Goal: Information Seeking & Learning: Check status

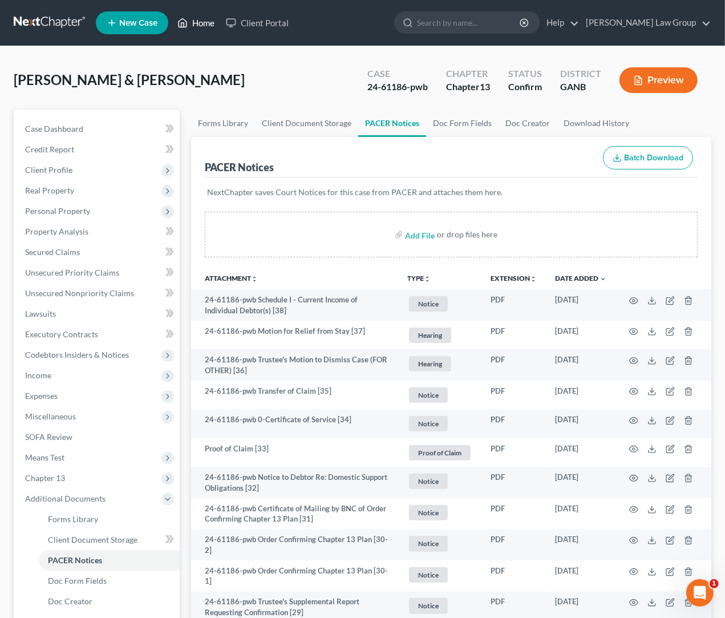
click at [208, 19] on link "Home" at bounding box center [196, 23] width 49 height 21
click at [209, 28] on link "Home" at bounding box center [196, 23] width 49 height 21
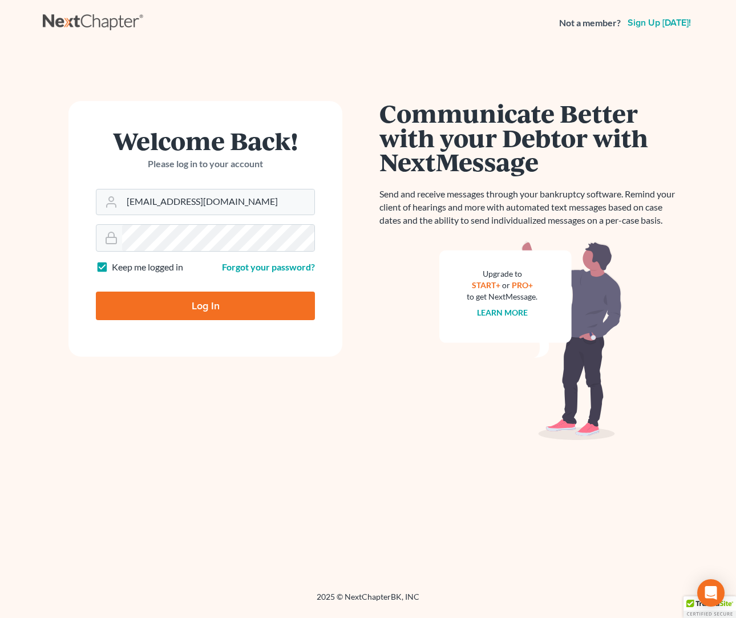
click at [153, 305] on input "Log In" at bounding box center [205, 306] width 219 height 29
type input "Thinking..."
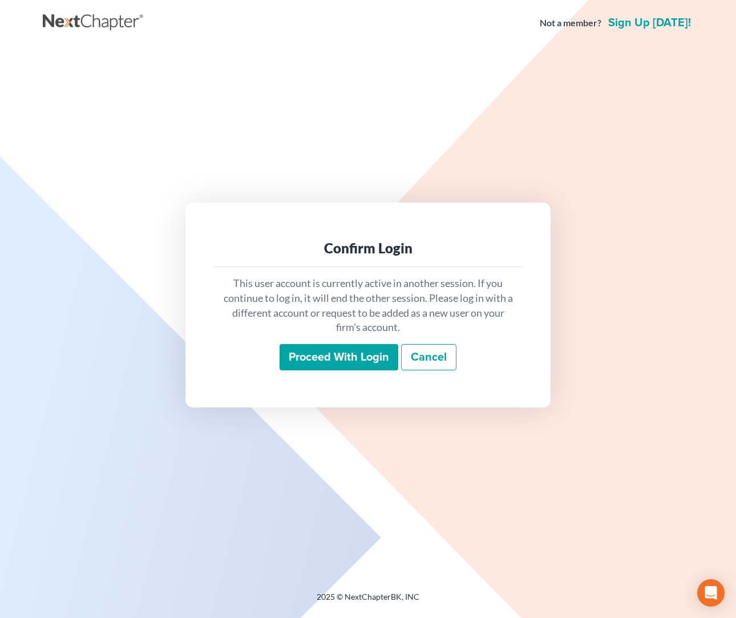
click at [360, 363] on input "Proceed with login" at bounding box center [339, 357] width 119 height 26
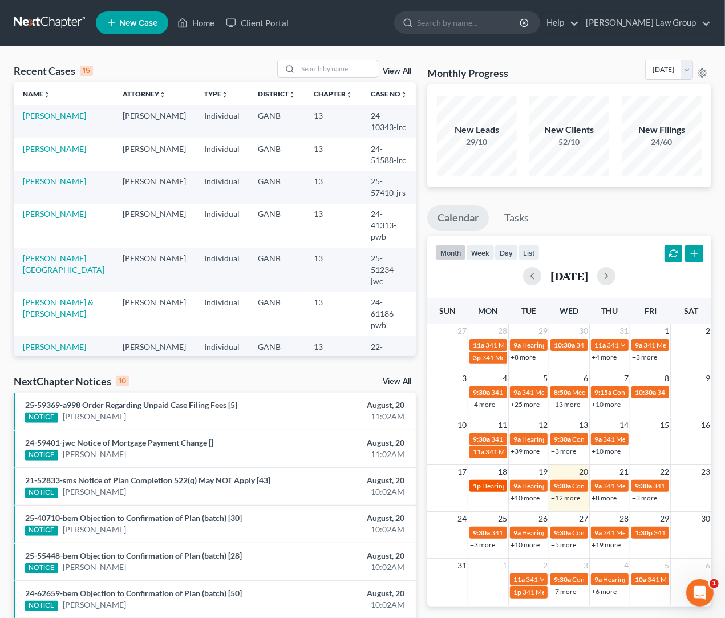
click at [489, 491] on link "1p Hearing for [PERSON_NAME]" at bounding box center [489, 486] width 38 height 12
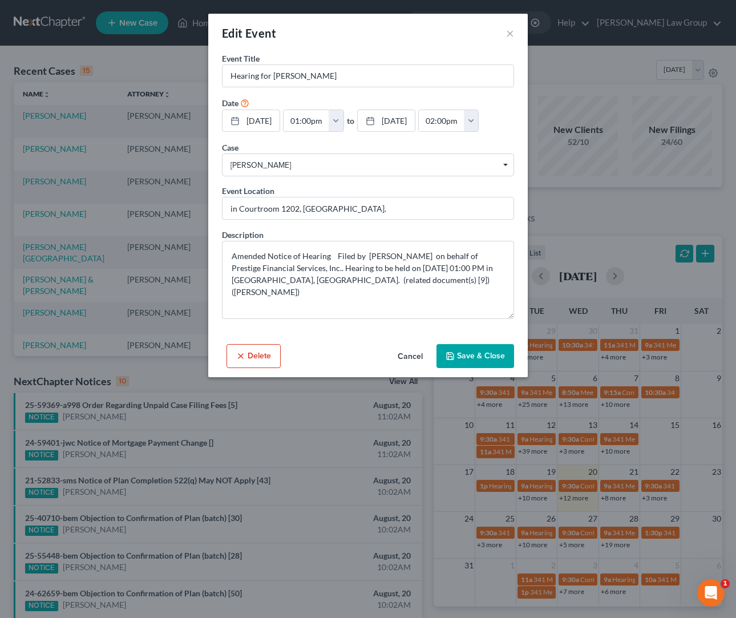
click at [540, 22] on div "Edit Event × Event Title * Hearing for [PERSON_NAME] Date [DATE] close Date [DA…" at bounding box center [368, 309] width 736 height 618
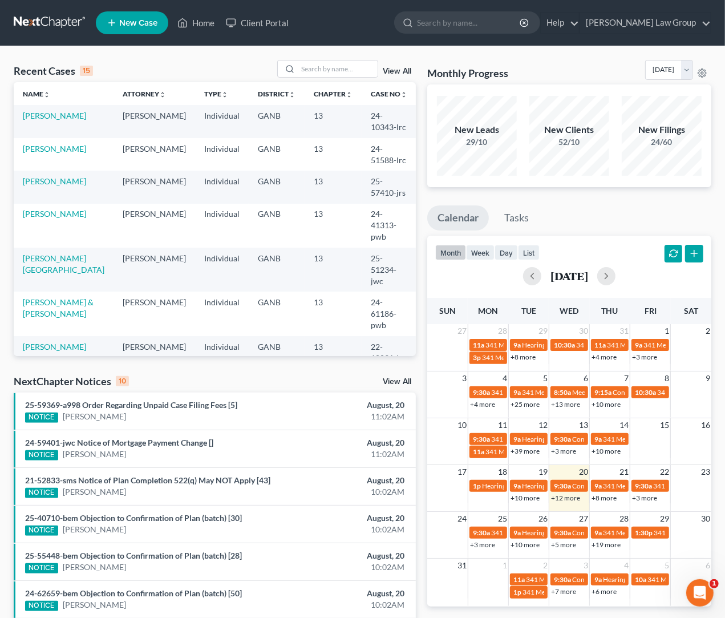
click at [522, 22] on input "search" at bounding box center [469, 22] width 104 height 21
type input "[PERSON_NAME]"
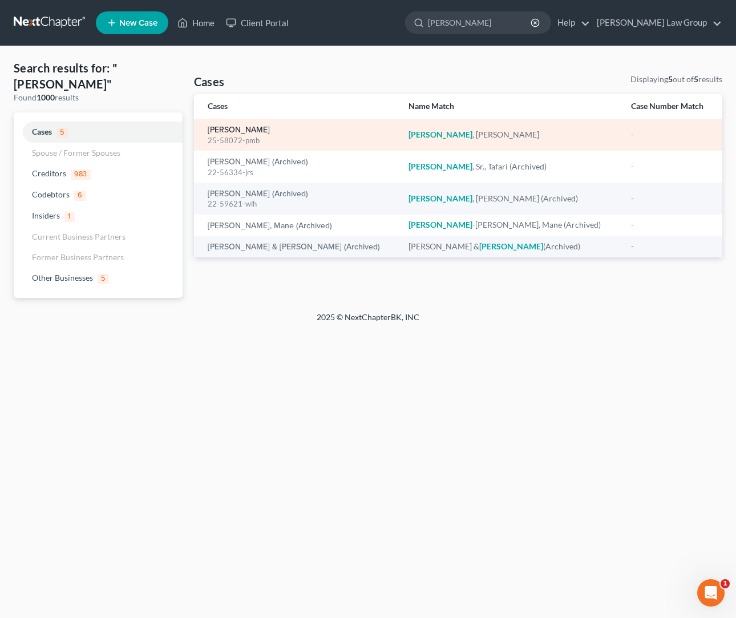
click at [263, 130] on link "[PERSON_NAME]" at bounding box center [239, 130] width 62 height 8
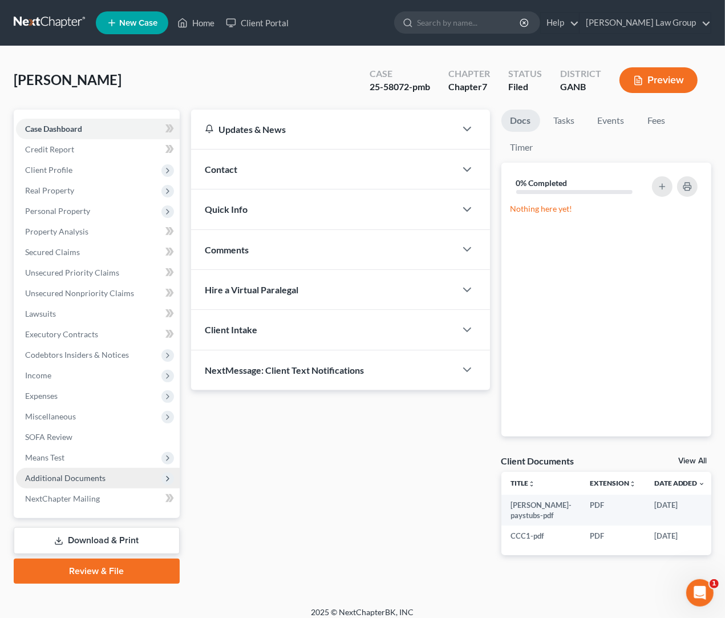
click at [67, 475] on span "Additional Documents" at bounding box center [65, 478] width 80 height 10
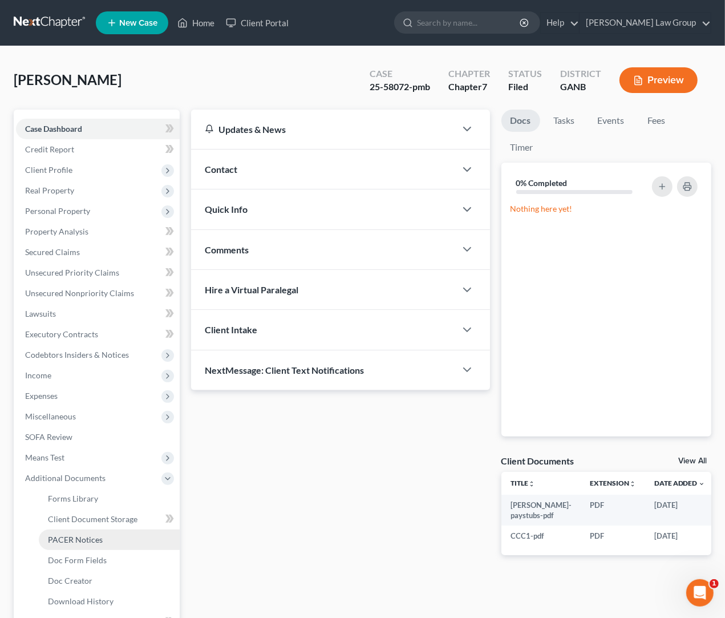
click at [77, 545] on link "PACER Notices" at bounding box center [109, 540] width 141 height 21
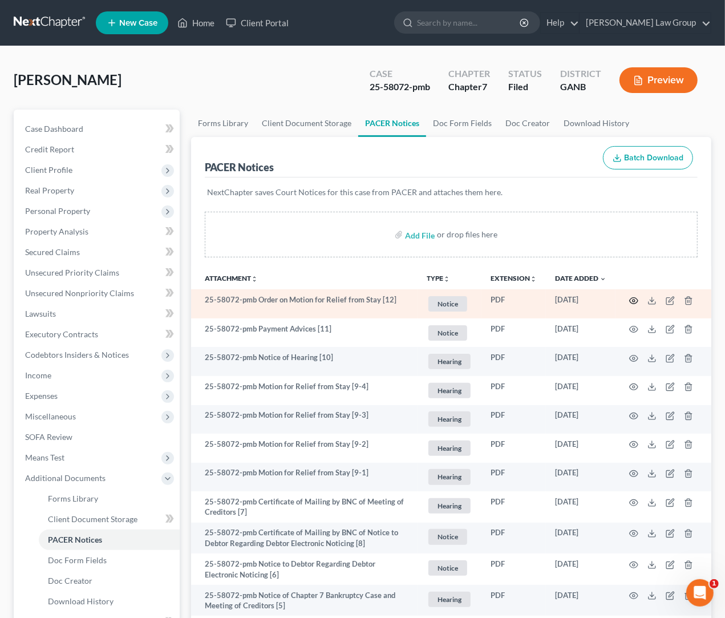
click at [635, 301] on icon "button" at bounding box center [634, 300] width 9 height 9
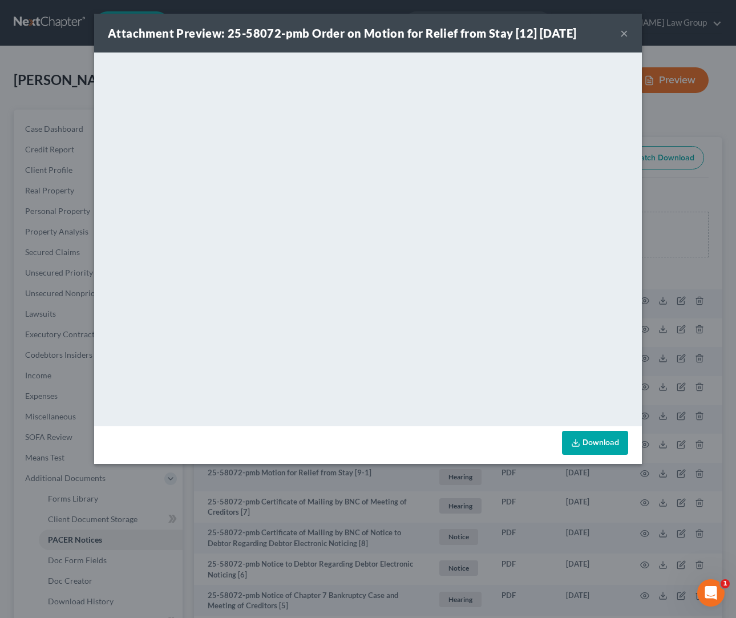
click at [622, 34] on button "×" at bounding box center [624, 33] width 8 height 14
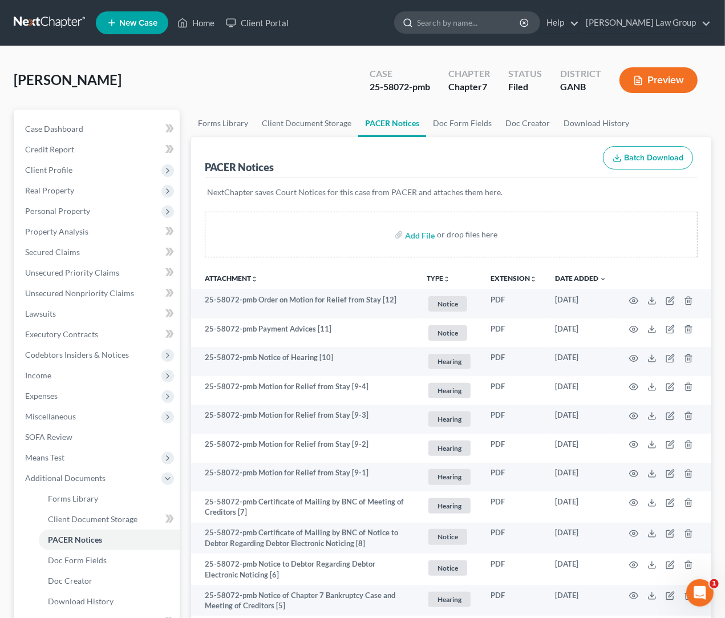
click at [482, 21] on input "search" at bounding box center [469, 22] width 104 height 21
type input "[PERSON_NAME]"
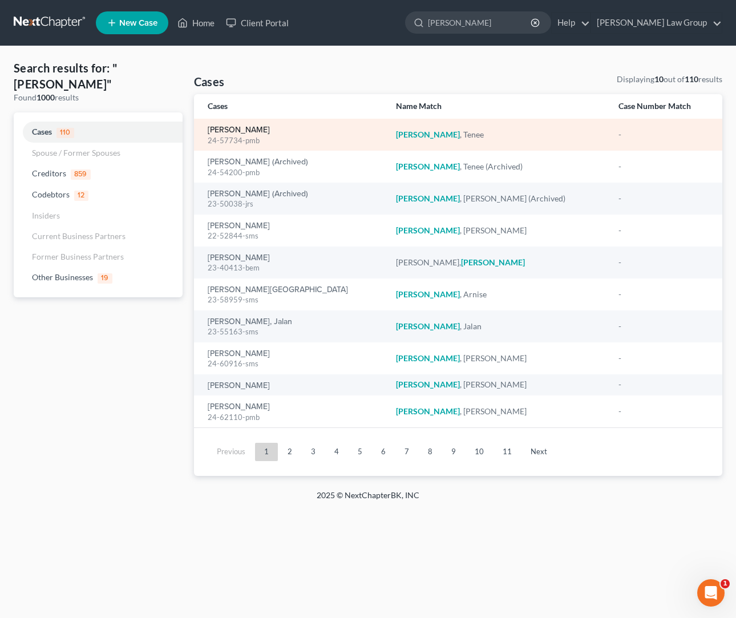
click at [248, 131] on link "[PERSON_NAME]" at bounding box center [239, 130] width 62 height 8
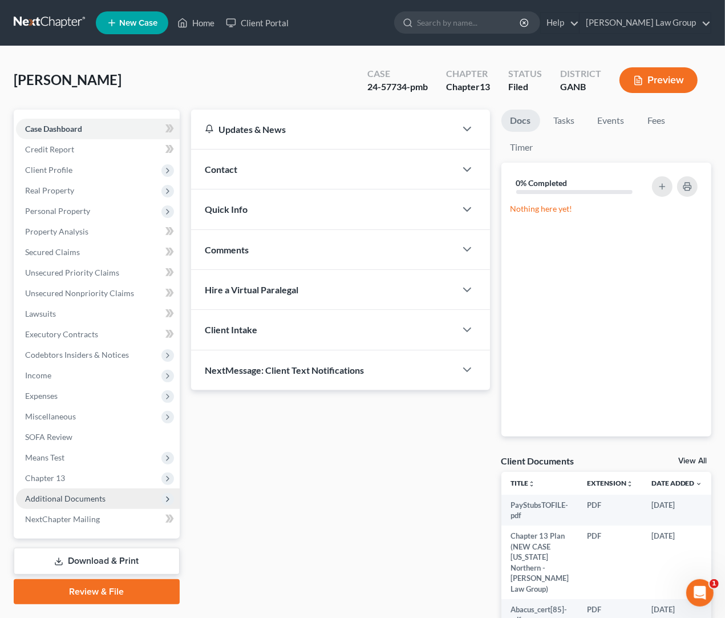
click at [102, 499] on span "Additional Documents" at bounding box center [65, 499] width 80 height 10
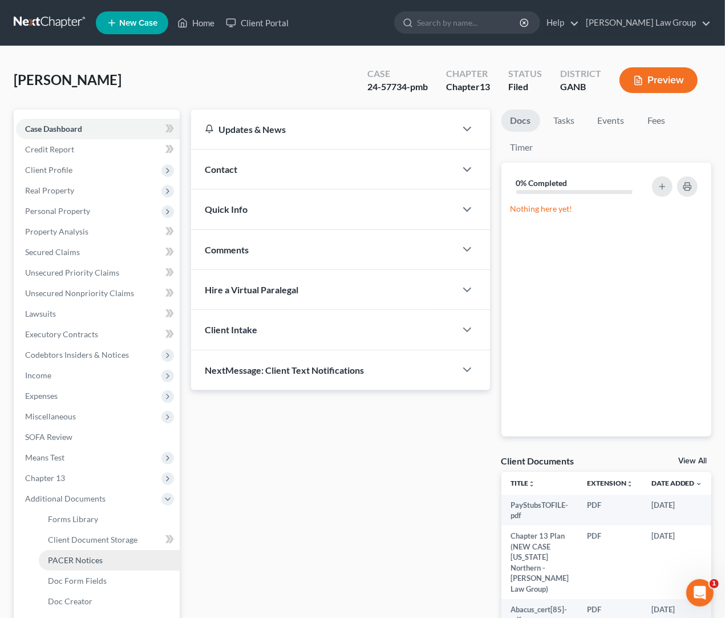
click at [100, 557] on span "PACER Notices" at bounding box center [75, 560] width 55 height 10
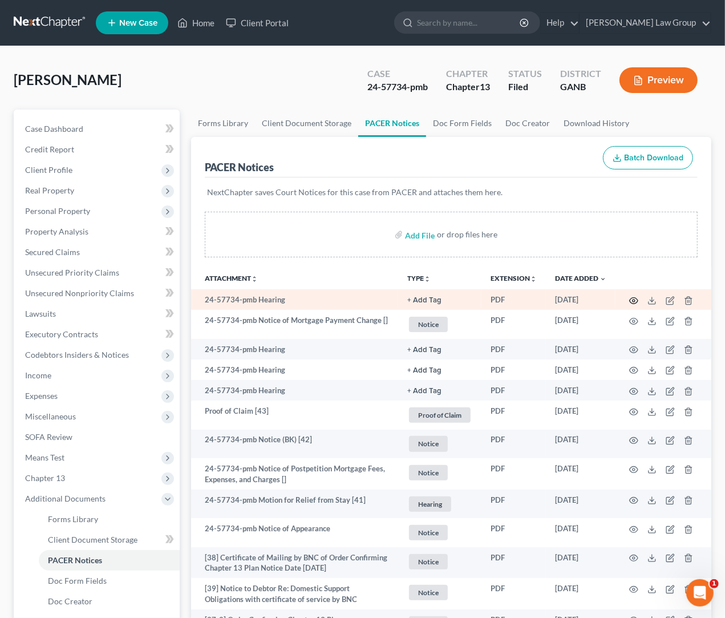
click at [634, 299] on icon "button" at bounding box center [634, 300] width 9 height 9
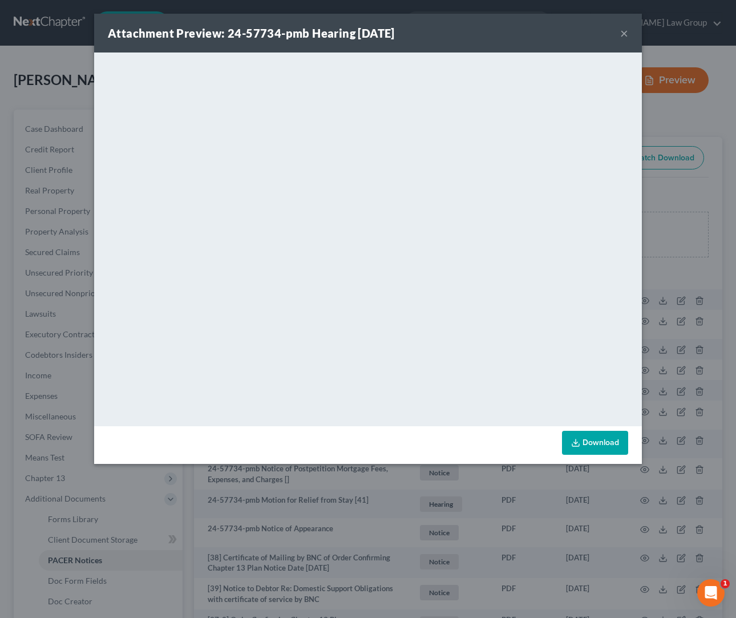
click at [622, 35] on button "×" at bounding box center [624, 33] width 8 height 14
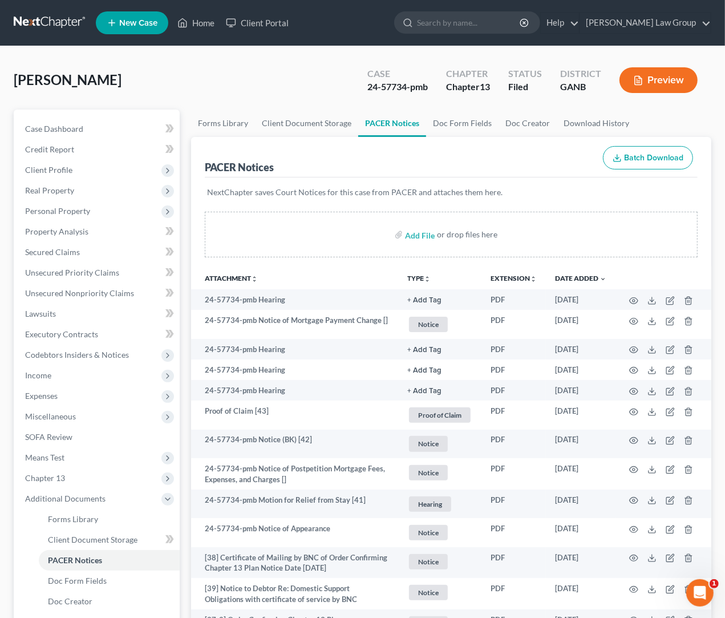
click at [255, 97] on div "[PERSON_NAME] Upgraded Case 24-57734-pmb Chapter Chapter 13 Status Filed Distri…" at bounding box center [363, 85] width 698 height 50
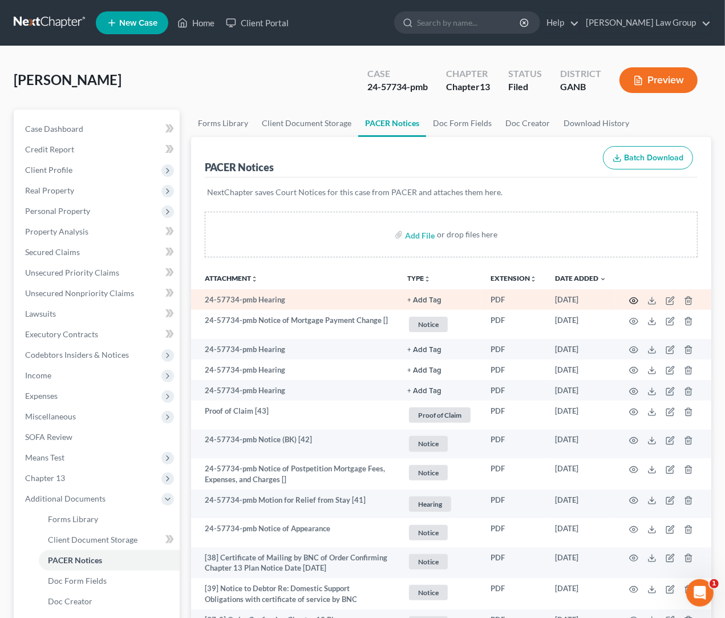
click at [633, 300] on icon "button" at bounding box center [634, 300] width 9 height 9
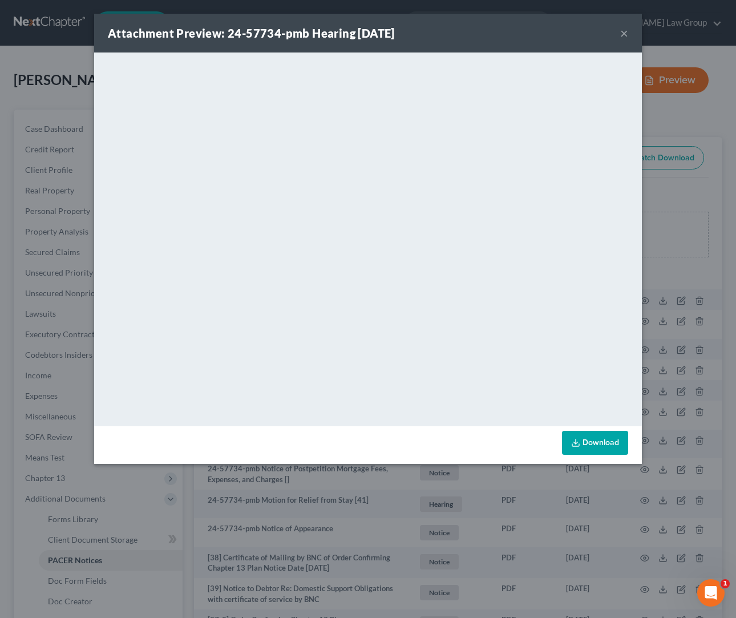
click at [623, 35] on button "×" at bounding box center [624, 33] width 8 height 14
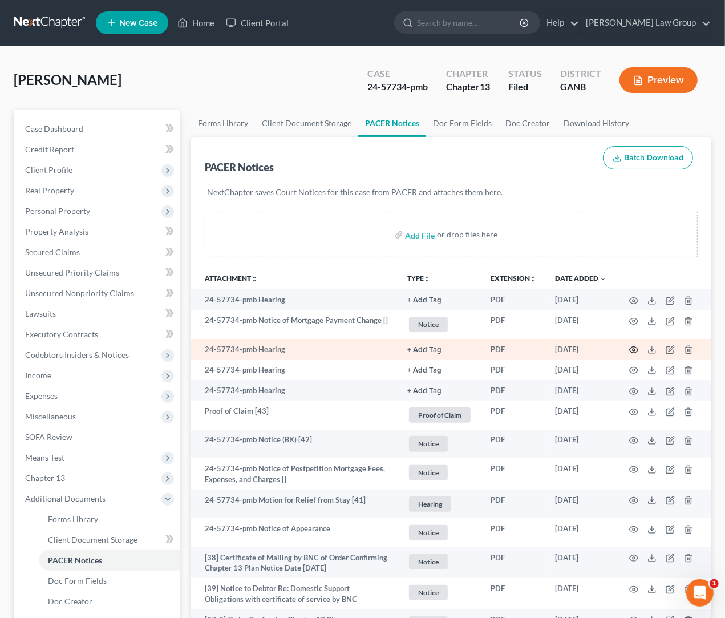
click at [633, 349] on icon "button" at bounding box center [634, 349] width 9 height 9
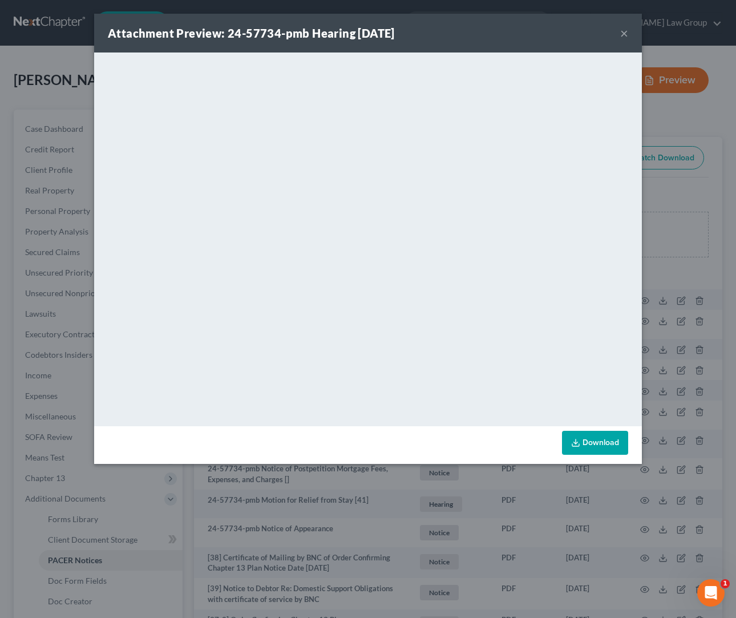
click at [623, 36] on button "×" at bounding box center [624, 33] width 8 height 14
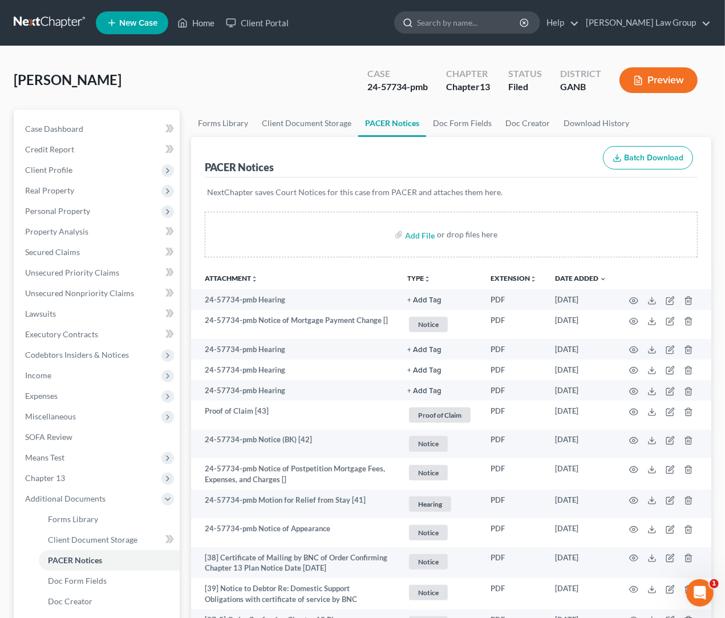
click at [503, 27] on input "search" at bounding box center [469, 22] width 104 height 21
type input "lauder"
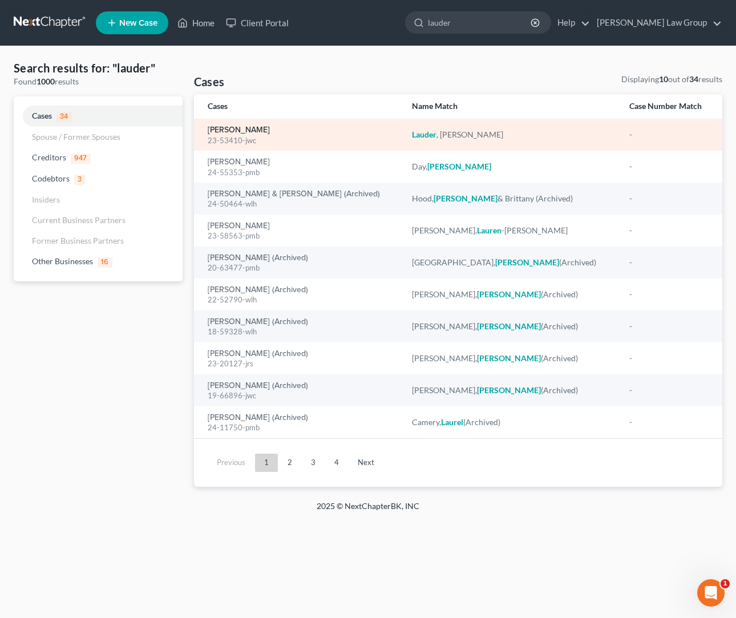
click at [236, 130] on link "[PERSON_NAME]" at bounding box center [239, 130] width 62 height 8
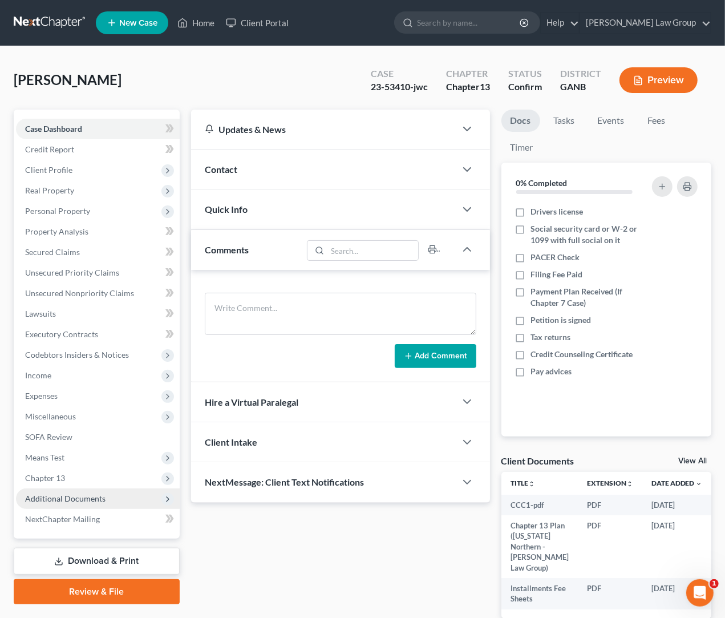
click at [126, 497] on span "Additional Documents" at bounding box center [98, 499] width 164 height 21
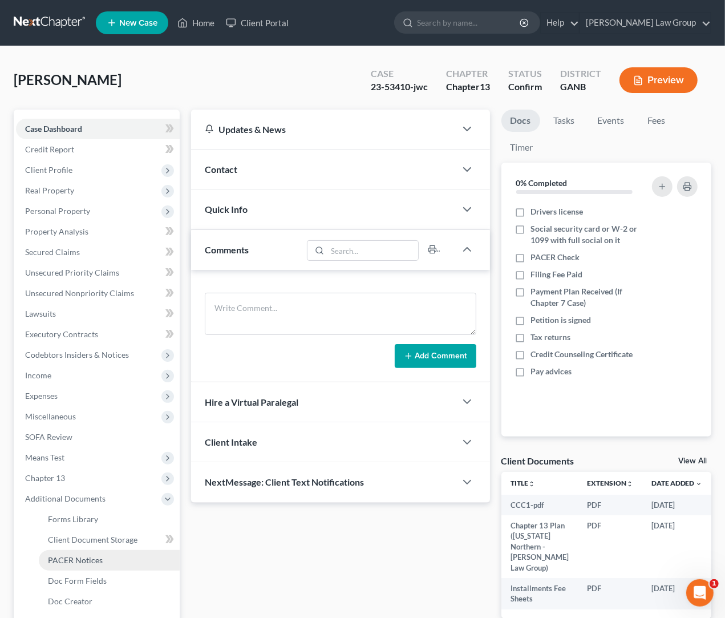
click at [66, 555] on span "PACER Notices" at bounding box center [75, 560] width 55 height 10
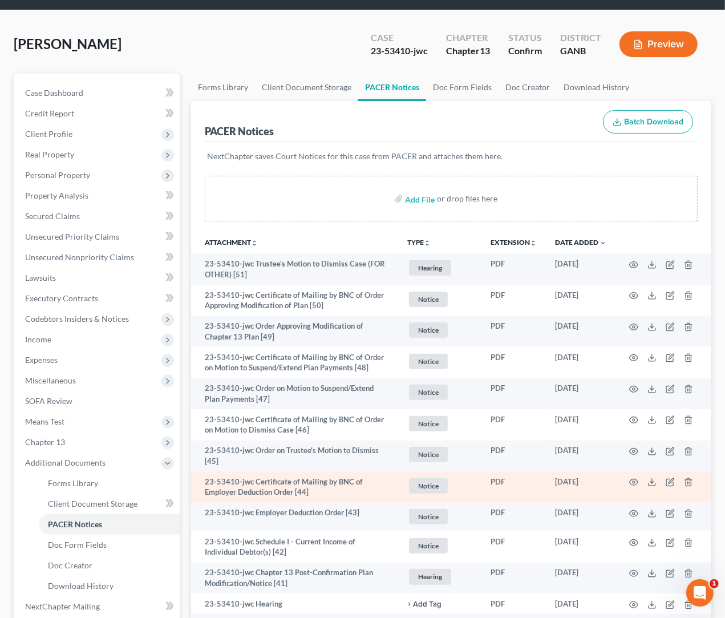
scroll to position [40, 0]
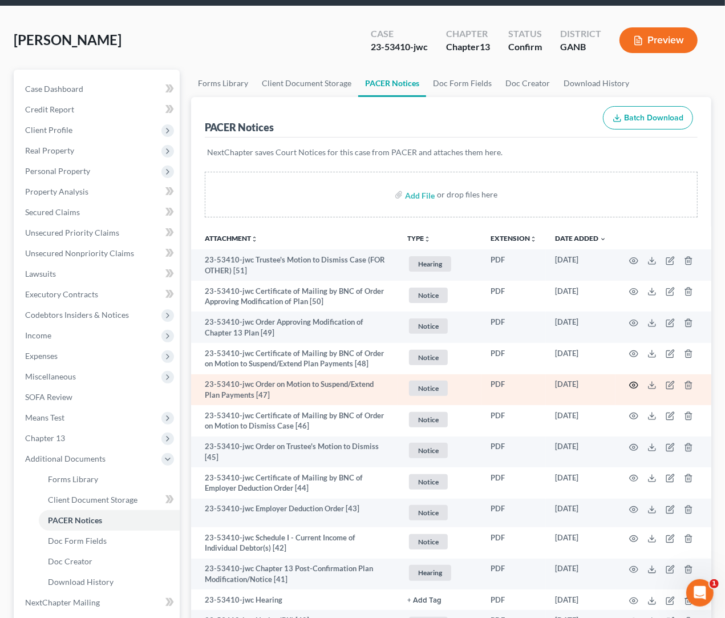
click at [636, 387] on icon "button" at bounding box center [634, 385] width 9 height 9
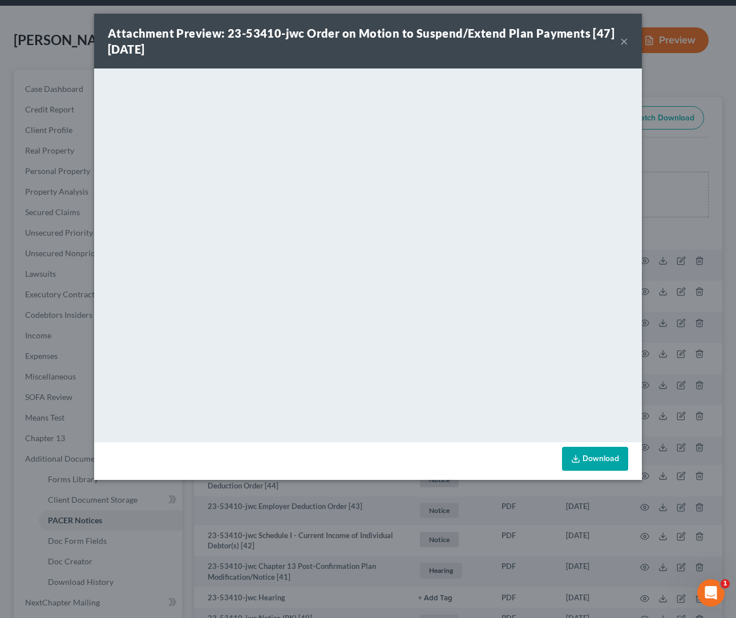
click at [621, 42] on button "×" at bounding box center [624, 41] width 8 height 14
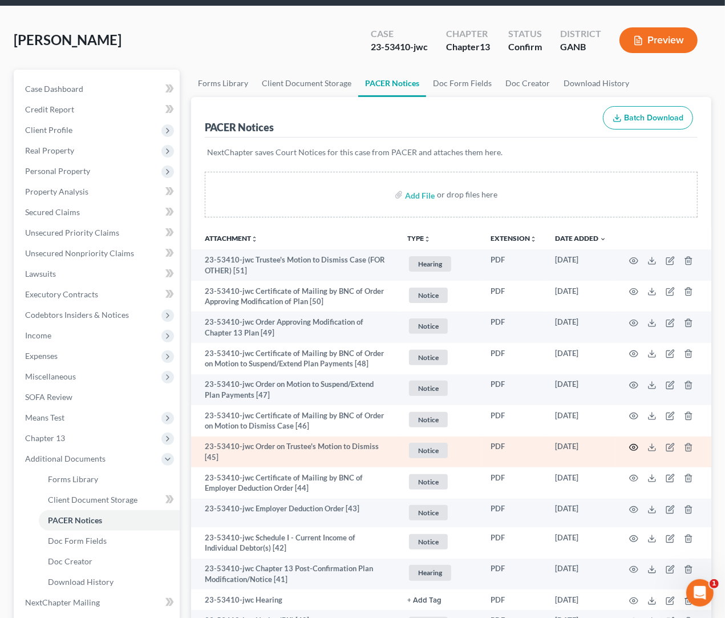
click at [637, 447] on icon "button" at bounding box center [634, 447] width 9 height 9
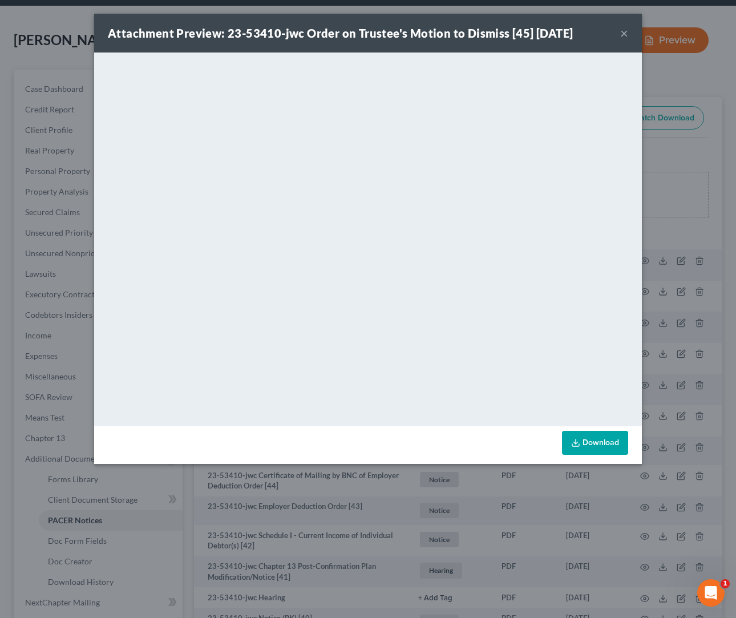
click at [627, 33] on button "×" at bounding box center [624, 33] width 8 height 14
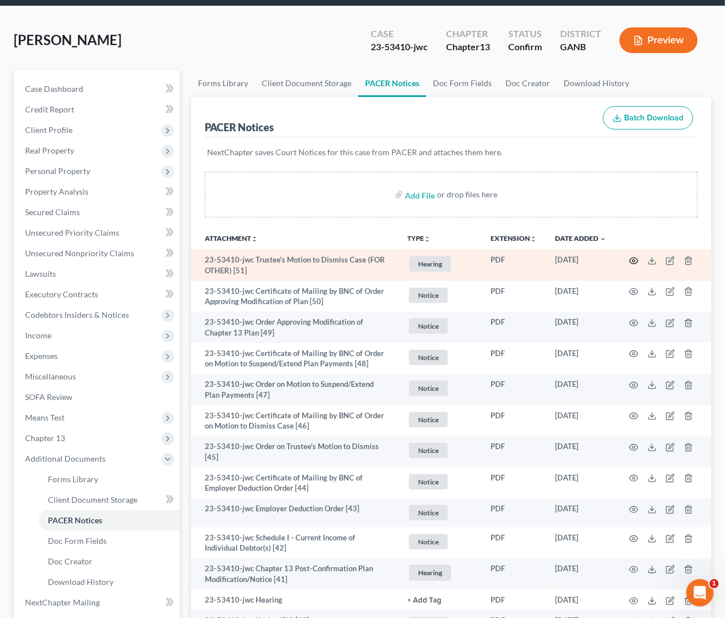
click at [636, 263] on icon "button" at bounding box center [634, 260] width 9 height 9
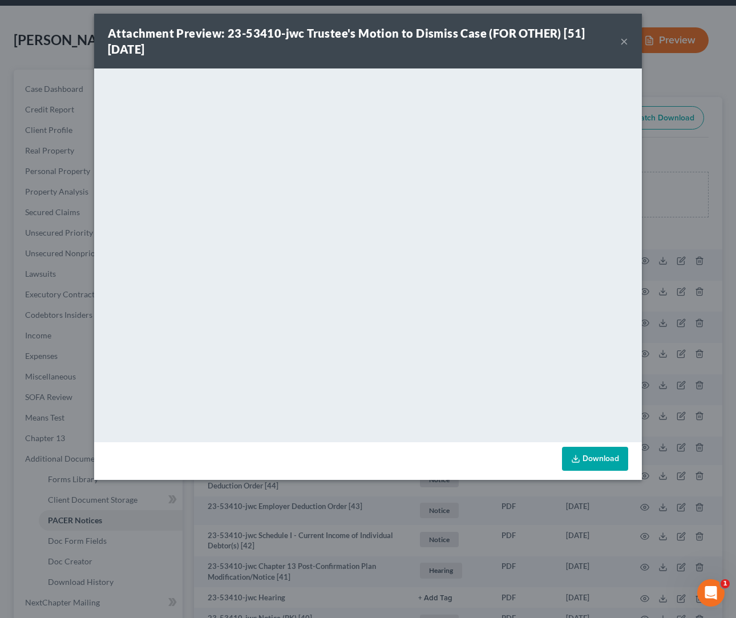
click at [622, 39] on button "×" at bounding box center [624, 41] width 8 height 14
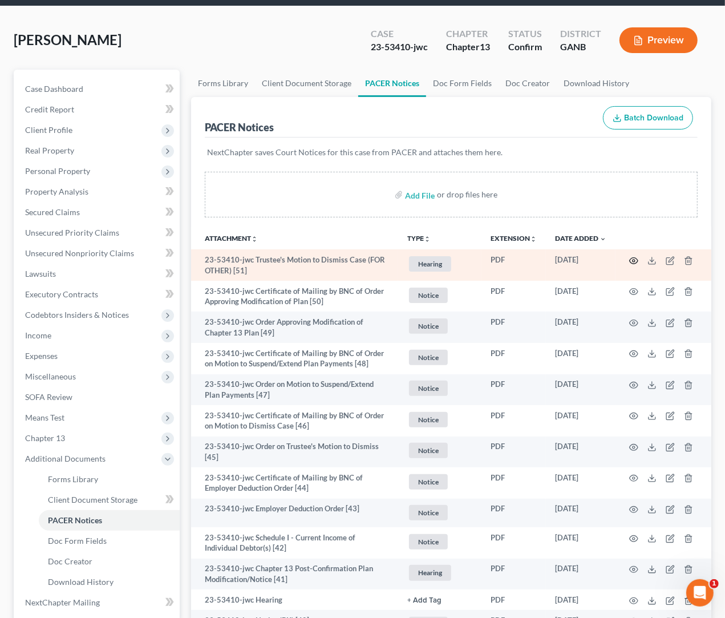
click at [635, 261] on icon "button" at bounding box center [634, 260] width 9 height 9
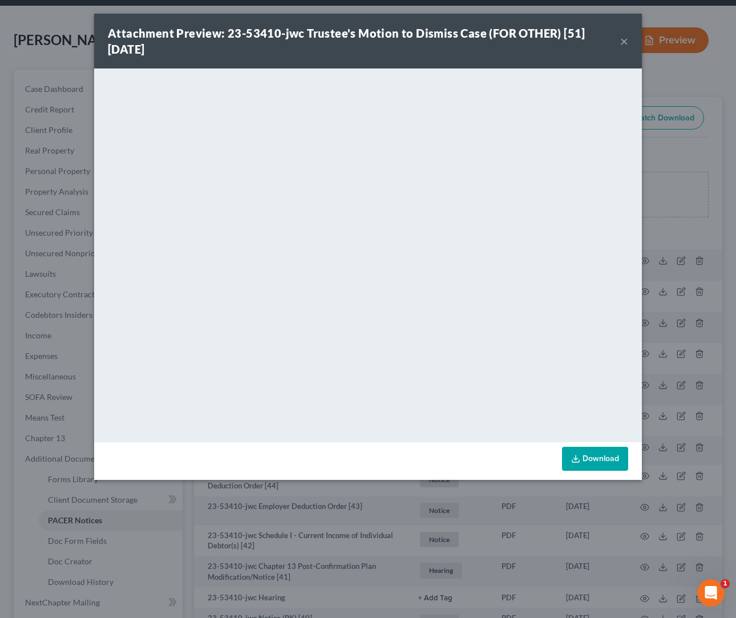
click at [622, 42] on button "×" at bounding box center [624, 41] width 8 height 14
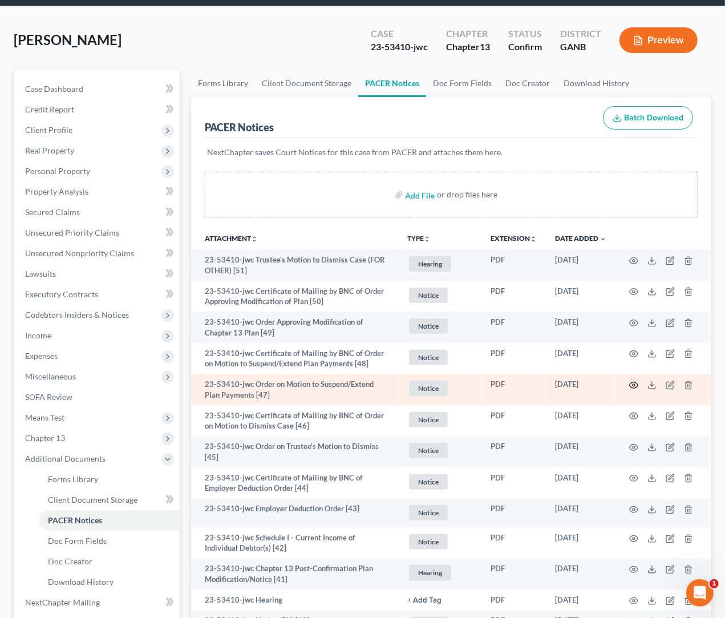
click at [636, 389] on icon "button" at bounding box center [634, 385] width 9 height 9
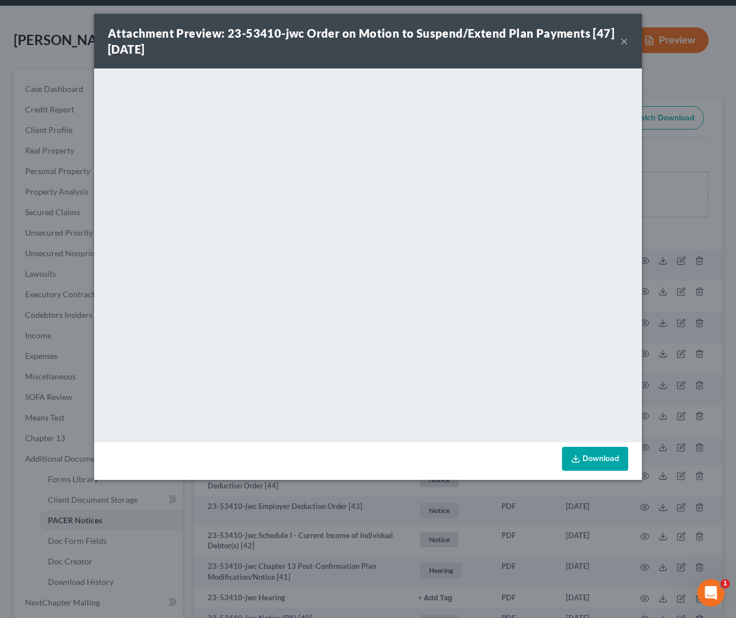
click at [628, 42] on button "×" at bounding box center [624, 41] width 8 height 14
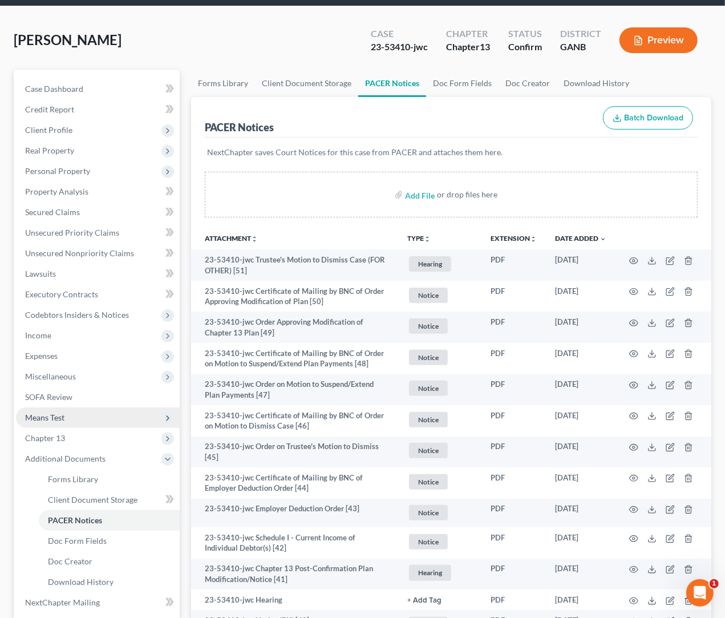
drag, startPoint x: 65, startPoint y: 436, endPoint x: 127, endPoint y: 413, distance: 66.3
click at [65, 436] on span "Chapter 13" at bounding box center [98, 438] width 164 height 21
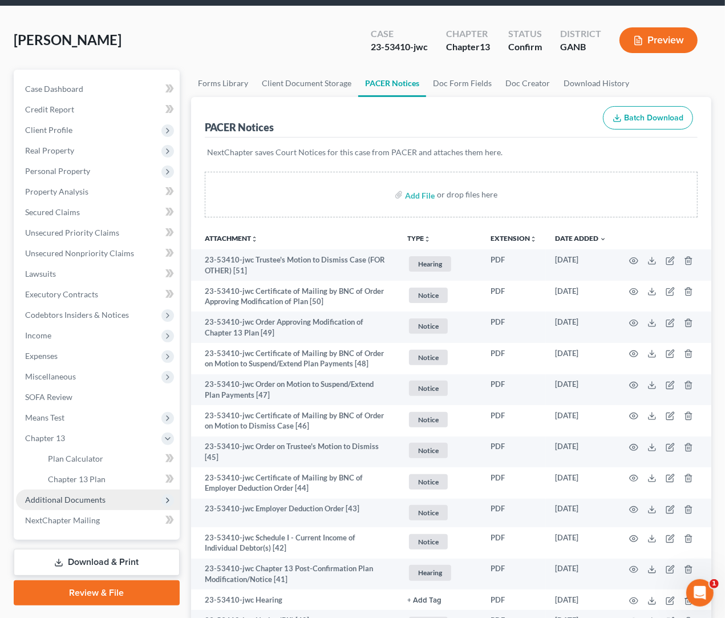
click at [84, 505] on span "Additional Documents" at bounding box center [98, 500] width 164 height 21
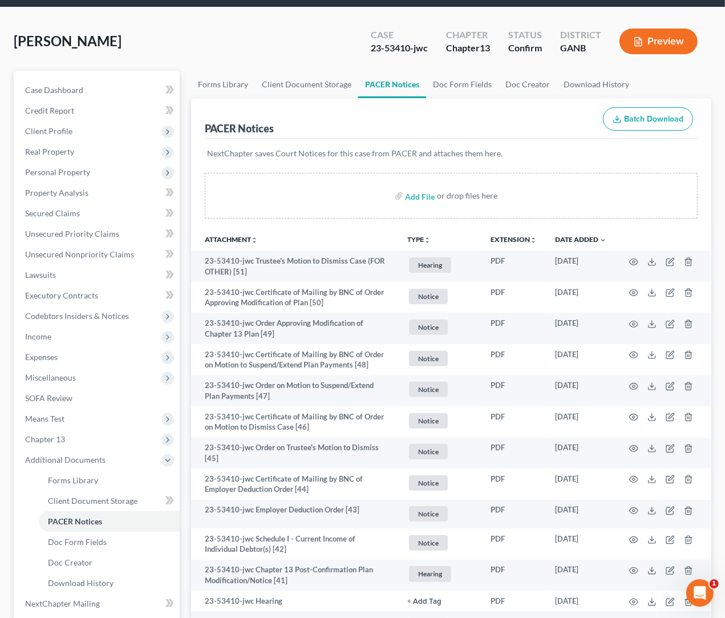
scroll to position [0, 0]
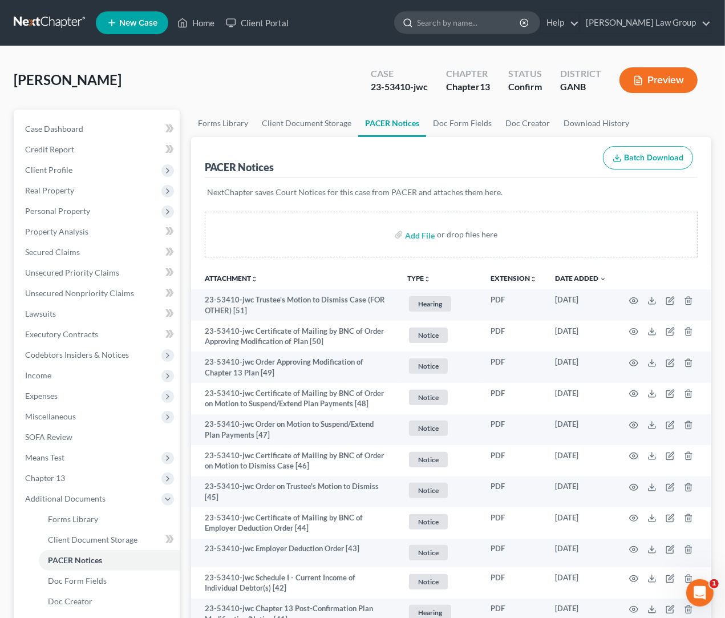
click at [474, 26] on input "search" at bounding box center [469, 22] width 104 height 21
type input "[PERSON_NAME]"
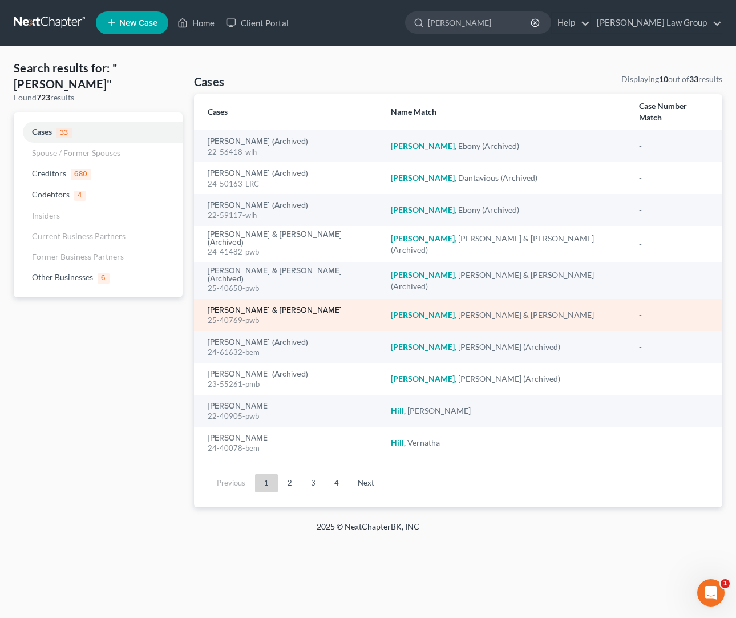
click at [296, 307] on link "[PERSON_NAME] & [PERSON_NAME]" at bounding box center [275, 311] width 134 height 8
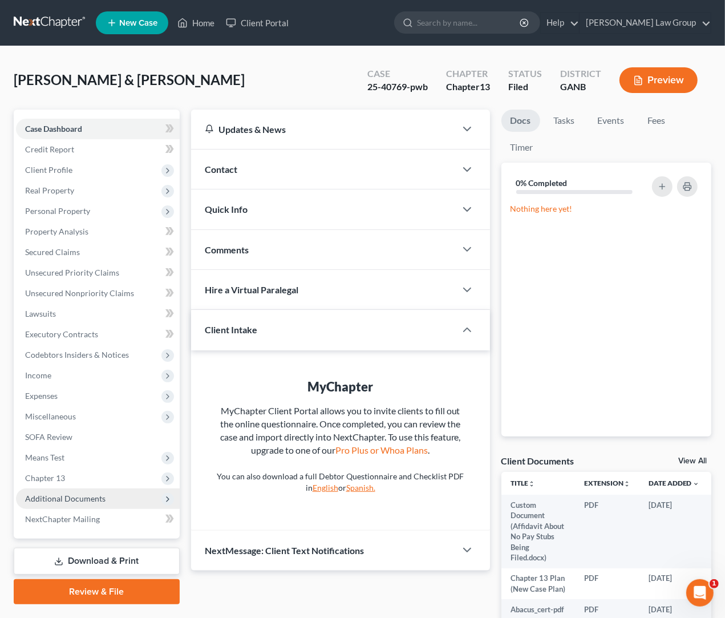
click at [66, 500] on span "Additional Documents" at bounding box center [65, 499] width 80 height 10
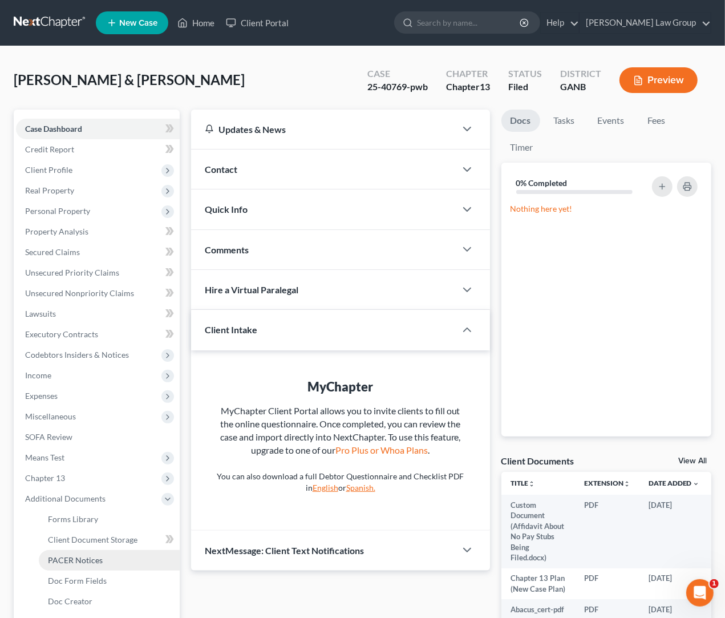
click at [107, 558] on link "PACER Notices" at bounding box center [109, 560] width 141 height 21
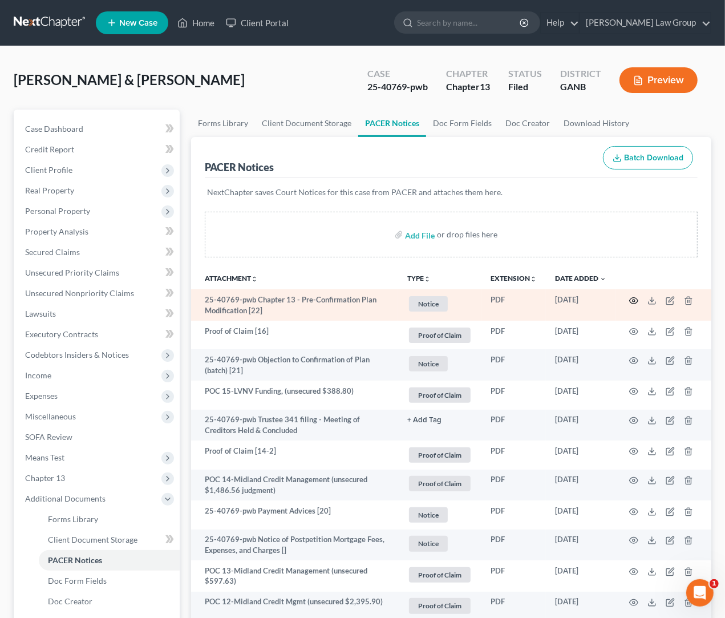
click at [632, 301] on icon "button" at bounding box center [634, 300] width 9 height 9
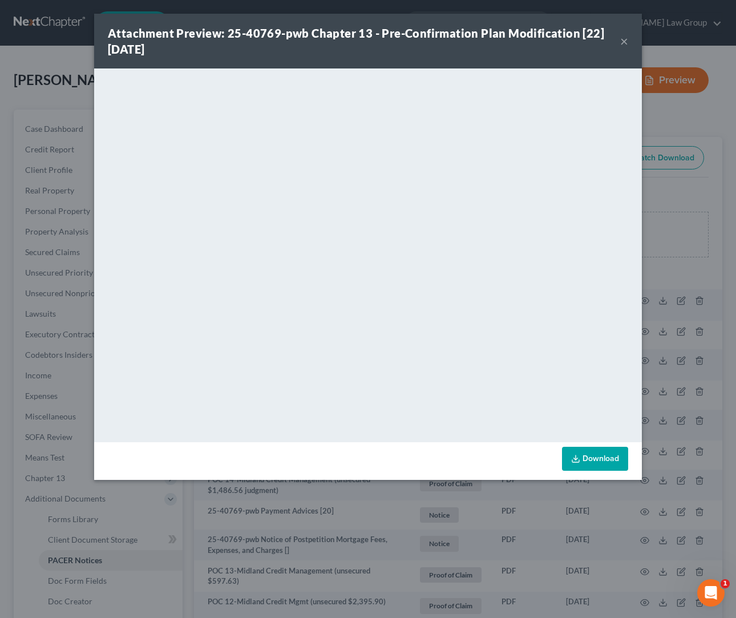
click at [622, 42] on button "×" at bounding box center [624, 41] width 8 height 14
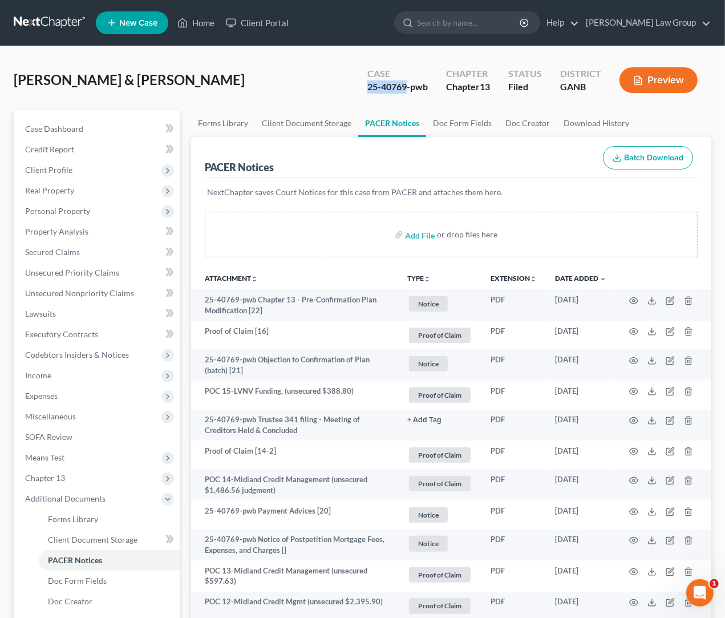
drag, startPoint x: 407, startPoint y: 88, endPoint x: 340, endPoint y: 88, distance: 67.4
click at [340, 88] on div "[PERSON_NAME] & [PERSON_NAME] Upgraded Case 25-40769-pwb Chapter Chapter 13 Sta…" at bounding box center [363, 85] width 698 height 50
copy div "25-40769"
click at [484, 23] on input "search" at bounding box center [469, 22] width 104 height 21
type input "w"
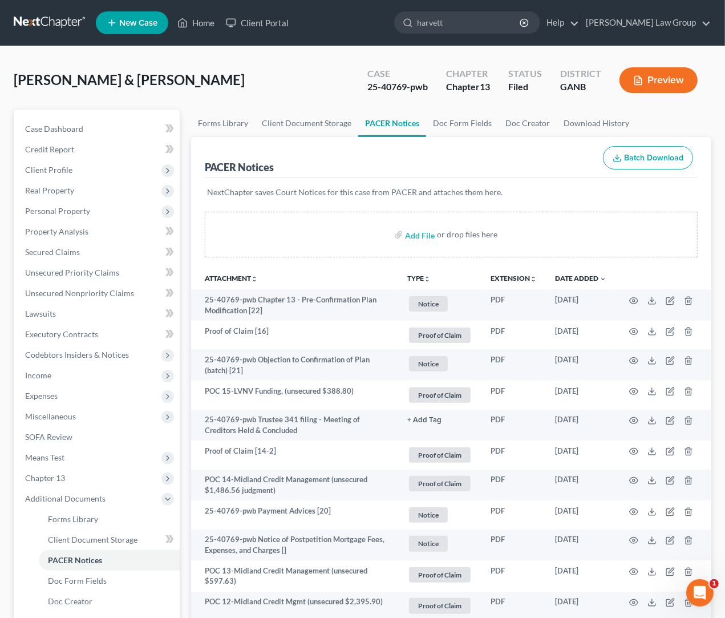
type input "[PERSON_NAME]"
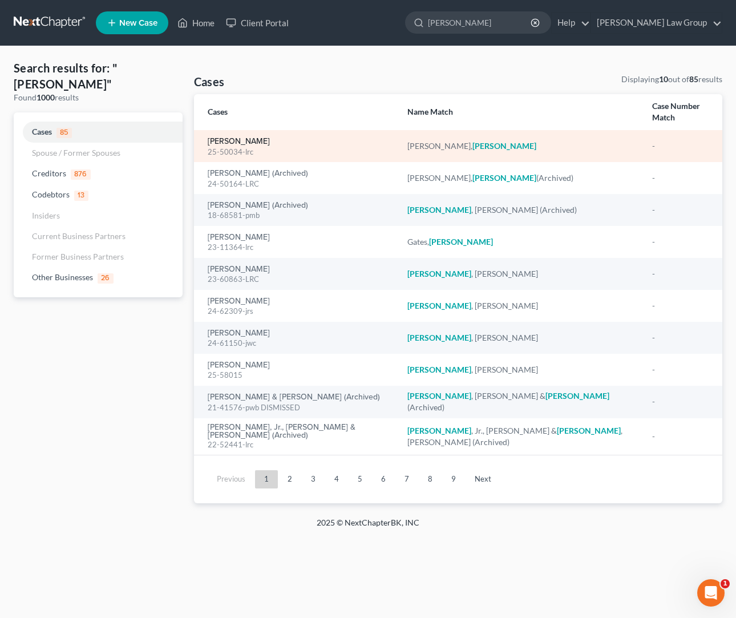
click at [266, 138] on link "[PERSON_NAME]" at bounding box center [239, 142] width 62 height 8
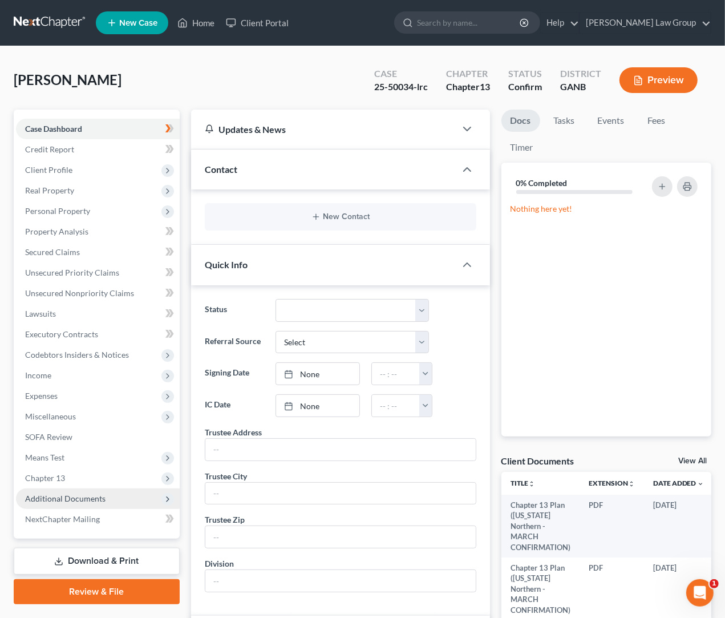
click at [136, 505] on span "Additional Documents" at bounding box center [98, 499] width 164 height 21
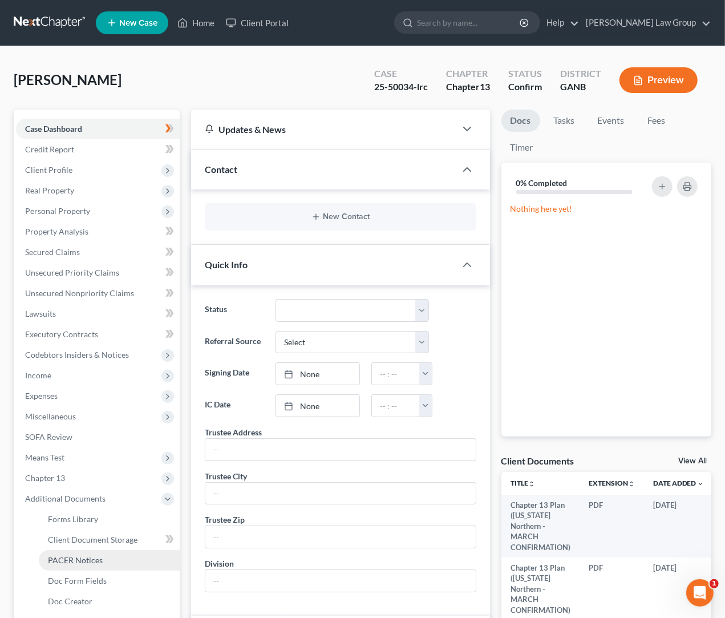
click at [129, 554] on link "PACER Notices" at bounding box center [109, 560] width 141 height 21
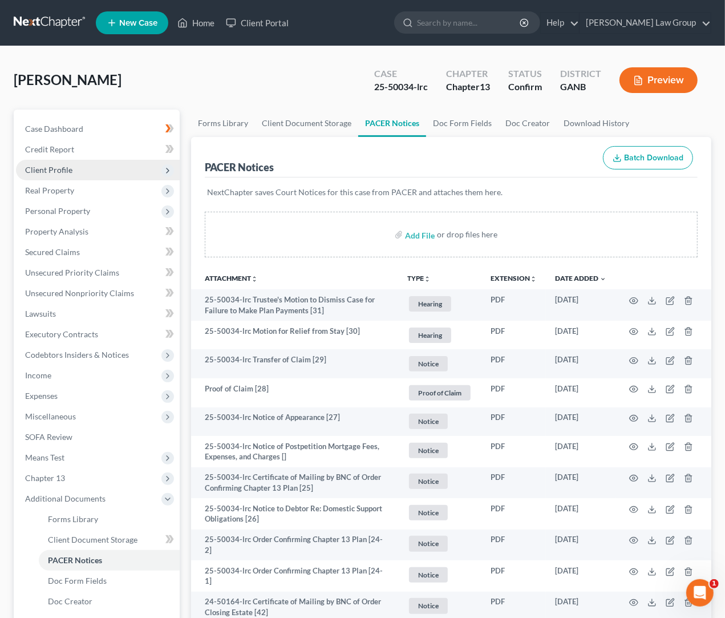
click at [62, 174] on span "Client Profile" at bounding box center [48, 170] width 47 height 10
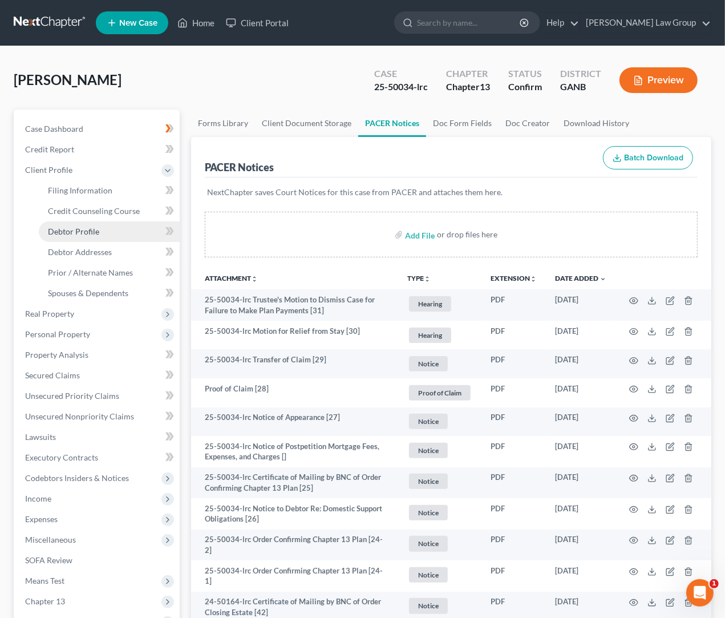
click at [97, 227] on span "Debtor Profile" at bounding box center [73, 232] width 51 height 10
select select "2"
select select "4"
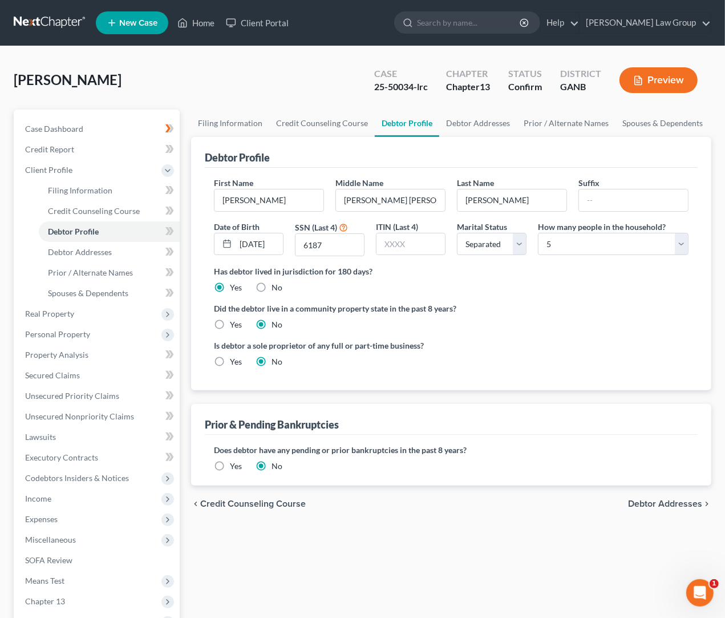
radio input "true"
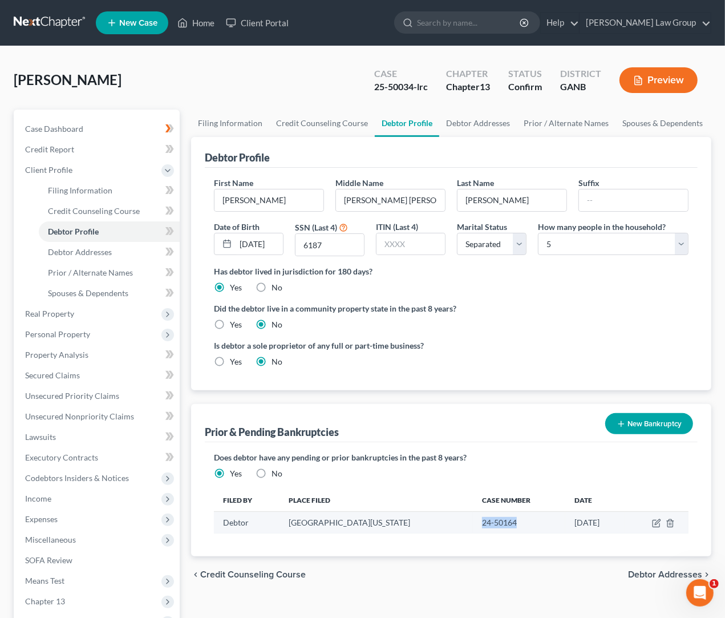
drag, startPoint x: 490, startPoint y: 522, endPoint x: 450, endPoint y: 519, distance: 40.1
click at [473, 519] on td "24-50164" at bounding box center [519, 523] width 92 height 22
copy td "24-50164"
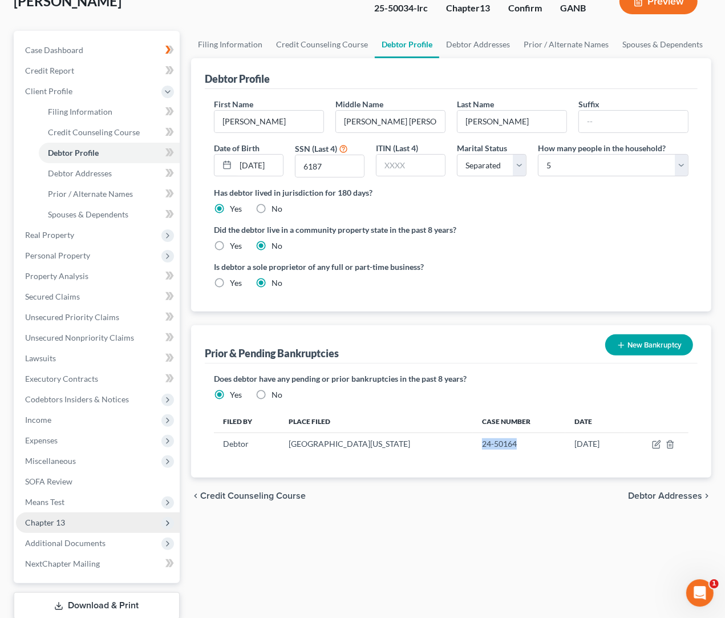
scroll to position [80, 0]
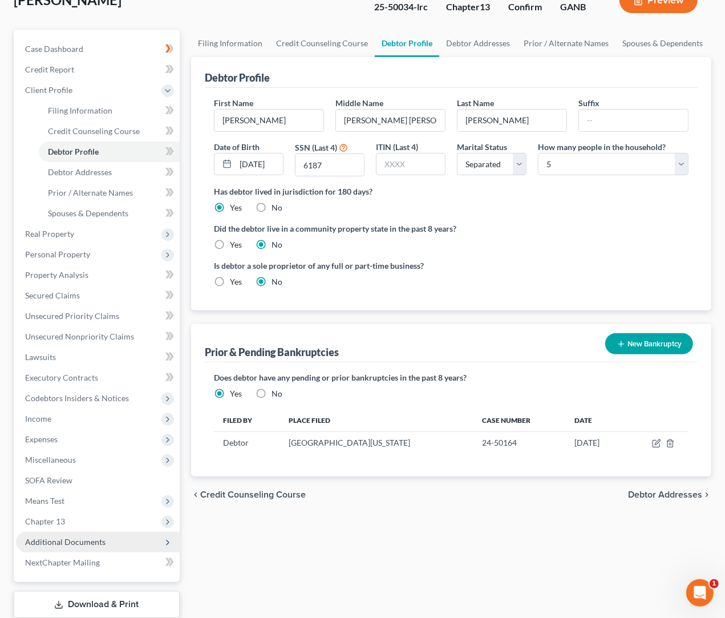
click at [108, 549] on span "Additional Documents" at bounding box center [98, 542] width 164 height 21
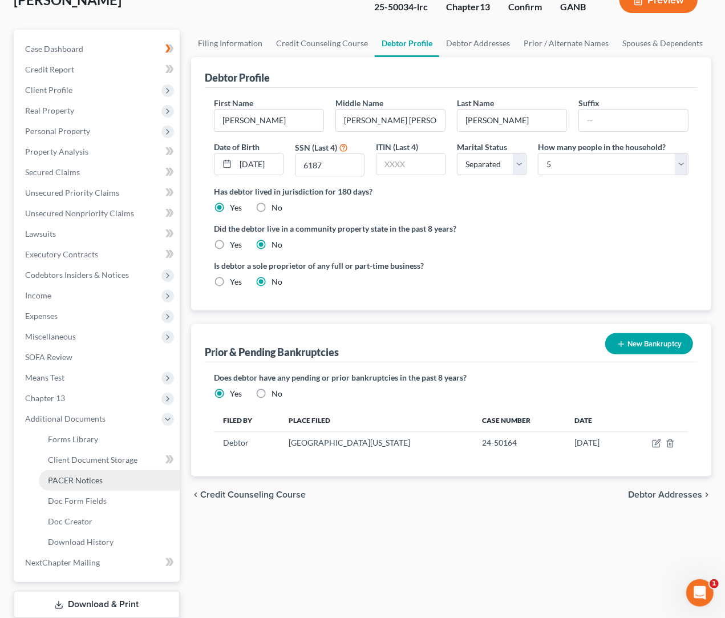
click at [123, 485] on link "PACER Notices" at bounding box center [109, 480] width 141 height 21
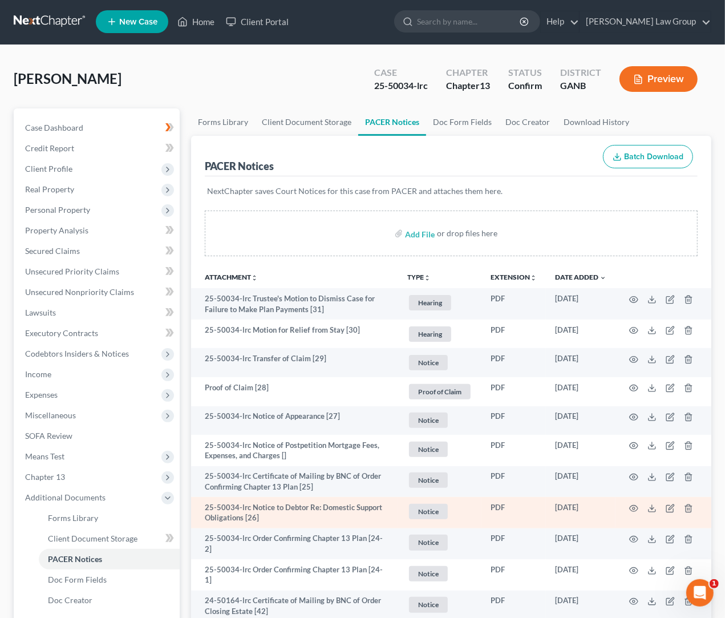
scroll to position [10, 0]
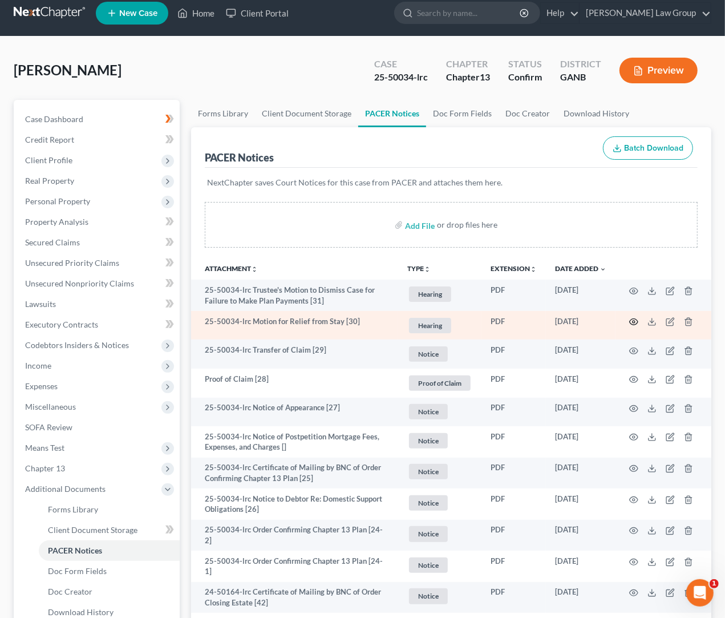
click at [631, 323] on icon "button" at bounding box center [634, 322] width 9 height 6
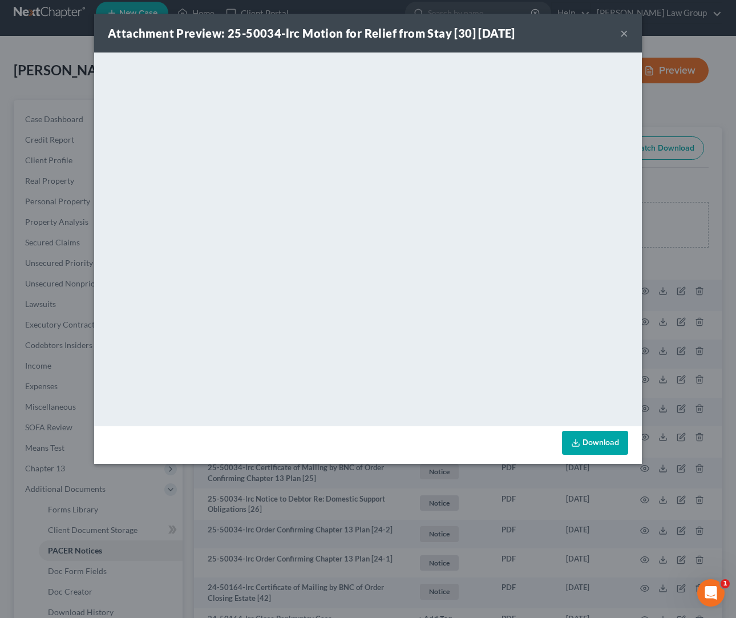
click at [627, 34] on button "×" at bounding box center [624, 33] width 8 height 14
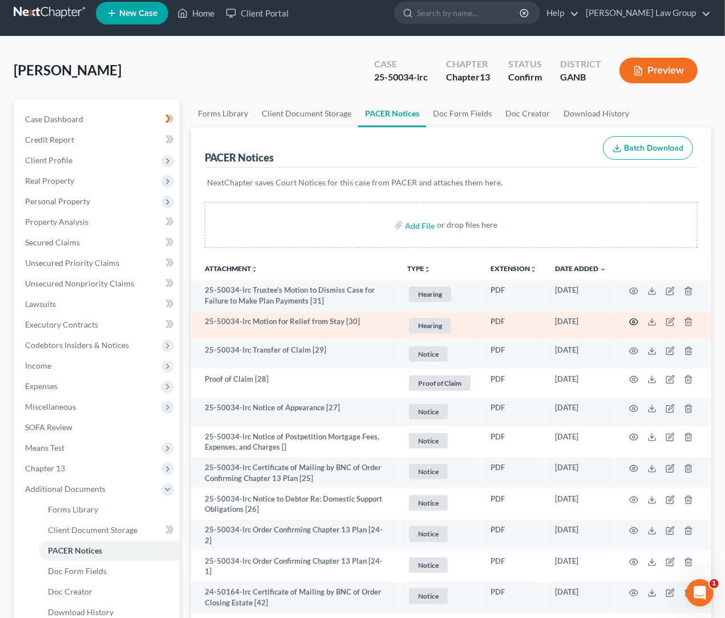
click at [634, 322] on circle "button" at bounding box center [634, 322] width 2 height 2
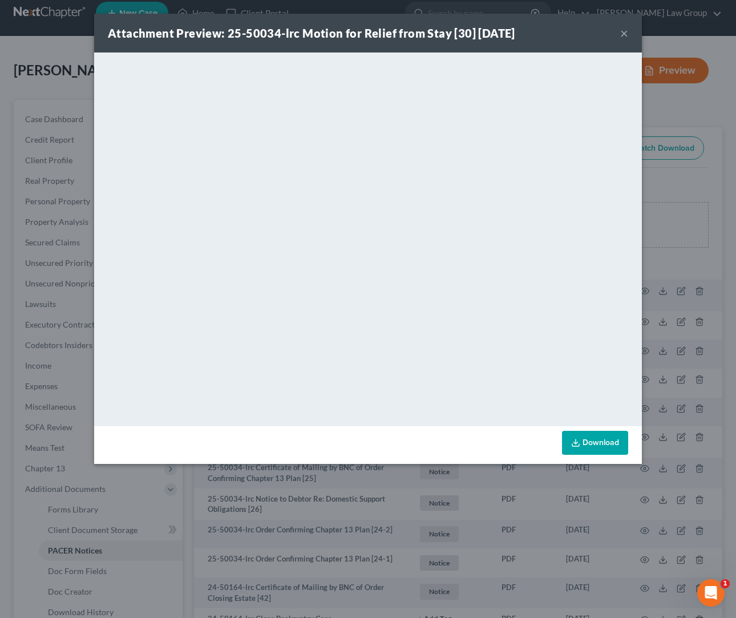
click at [622, 34] on button "×" at bounding box center [624, 33] width 8 height 14
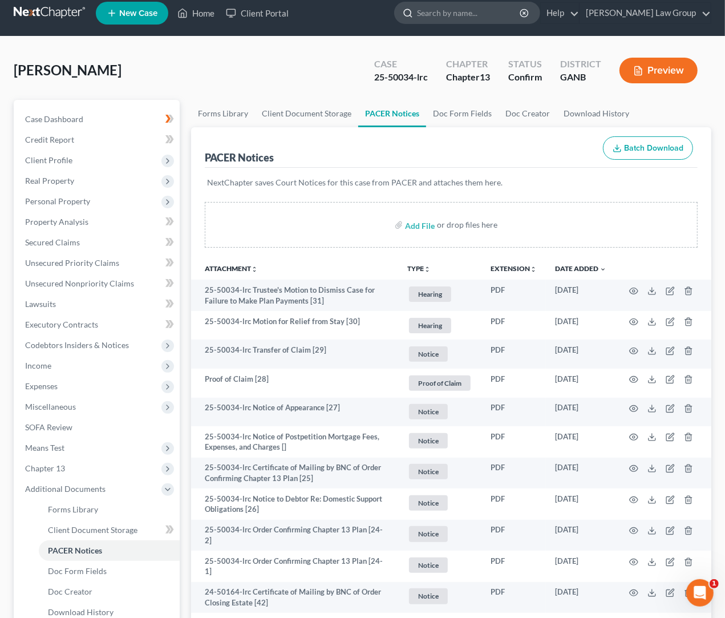
click at [486, 15] on input "search" at bounding box center [469, 12] width 104 height 21
click at [504, 10] on input "search" at bounding box center [469, 12] width 104 height 21
type input "[PERSON_NAME]"
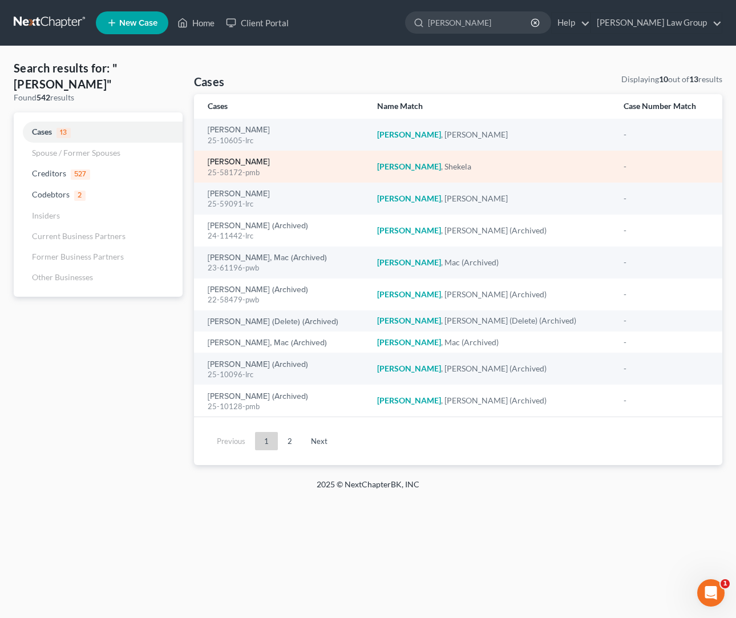
click at [237, 166] on link "[PERSON_NAME]" at bounding box center [239, 162] width 62 height 8
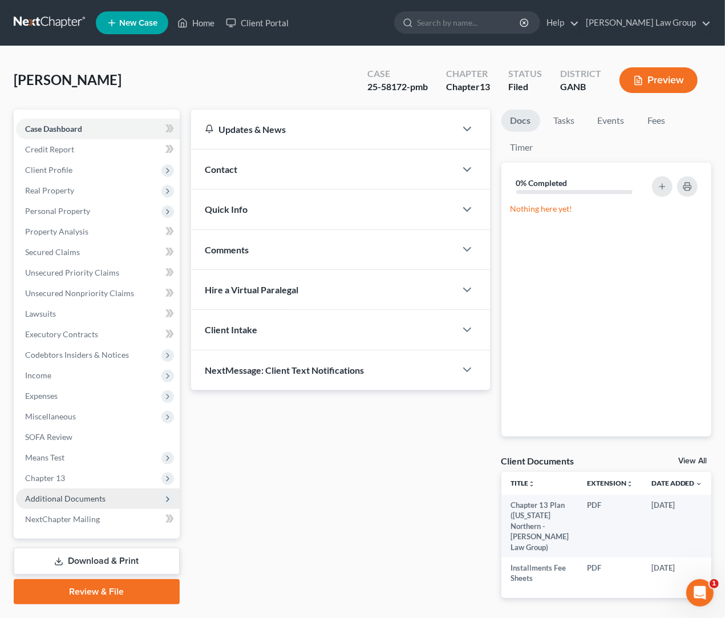
click at [99, 499] on span "Additional Documents" at bounding box center [65, 499] width 80 height 10
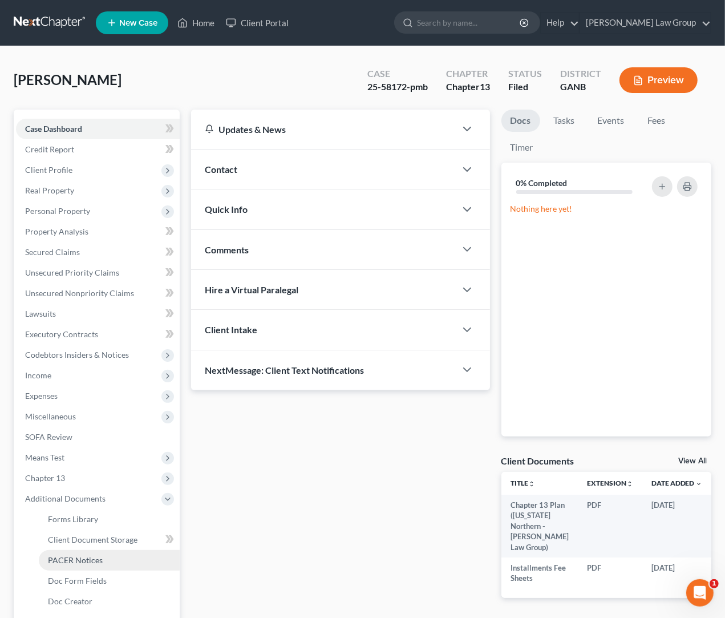
click at [118, 556] on link "PACER Notices" at bounding box center [109, 560] width 141 height 21
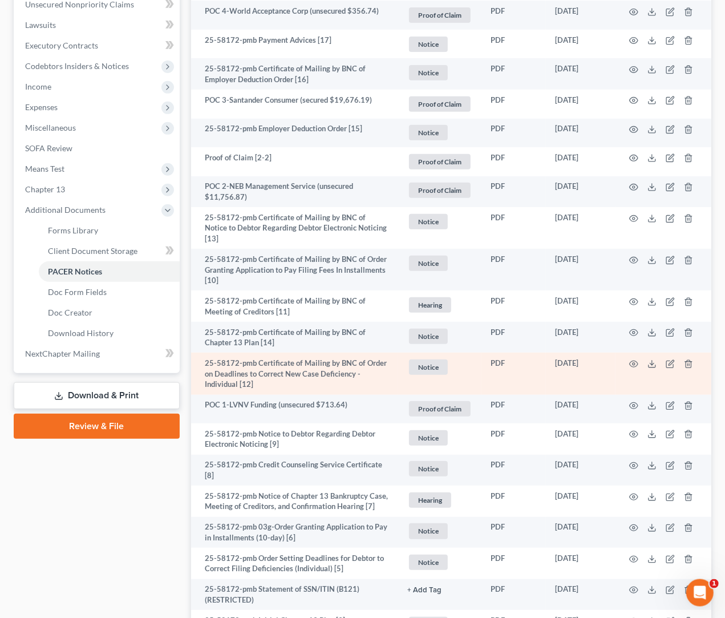
scroll to position [300, 0]
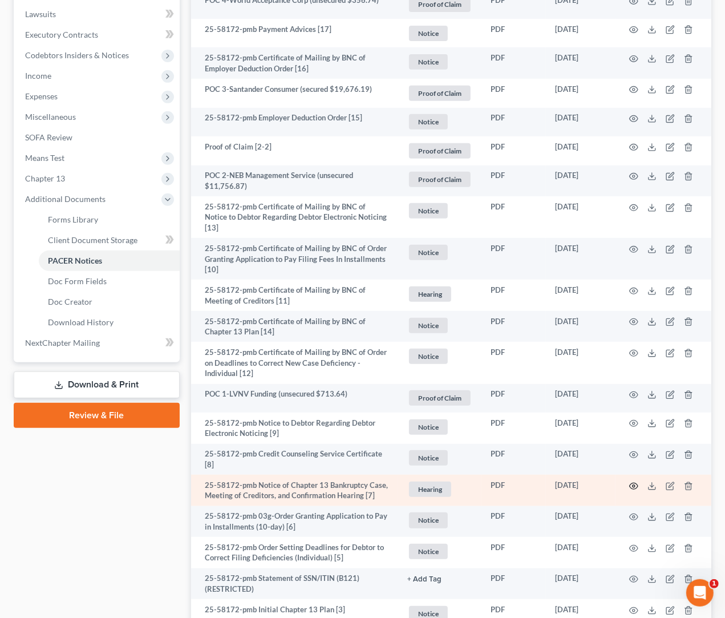
click at [636, 482] on icon "button" at bounding box center [634, 486] width 9 height 9
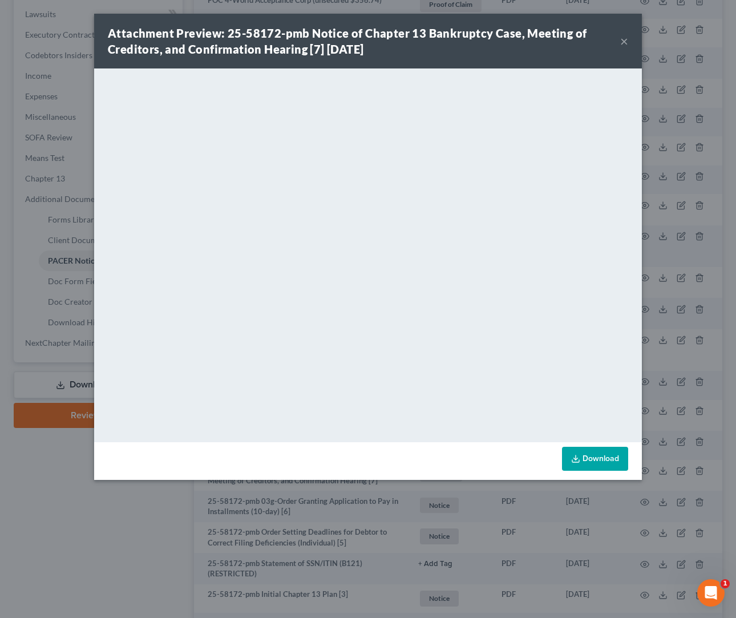
click at [627, 43] on button "×" at bounding box center [624, 41] width 8 height 14
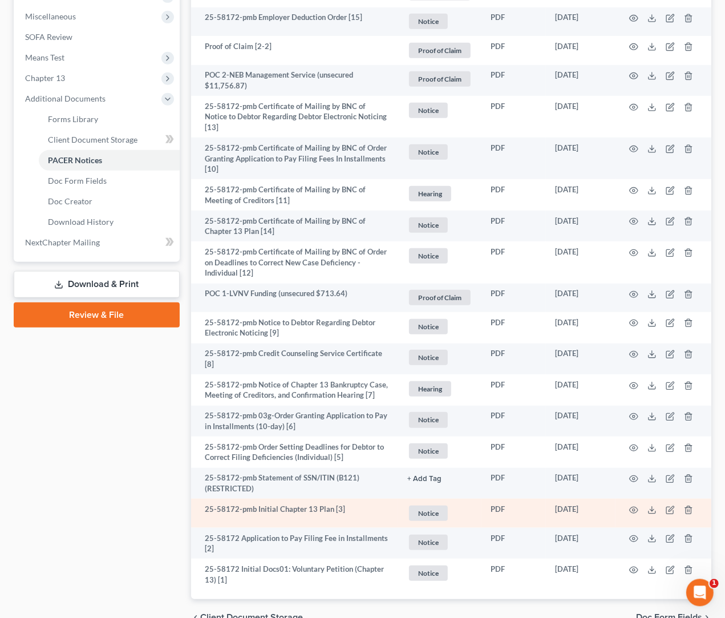
scroll to position [440, 0]
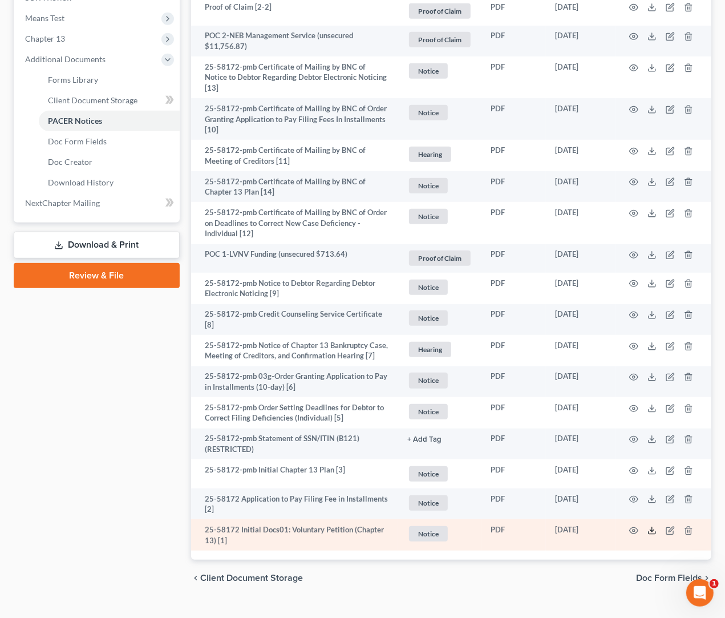
click at [650, 526] on icon at bounding box center [652, 530] width 9 height 9
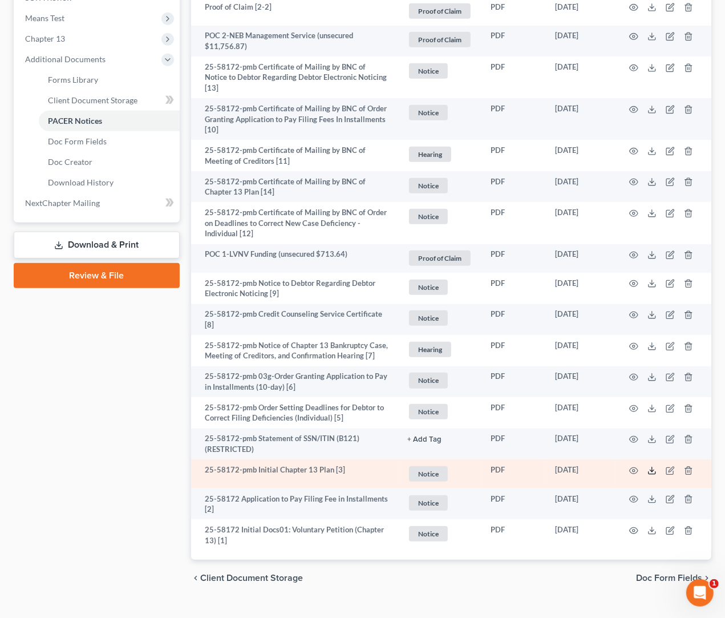
click at [653, 472] on icon at bounding box center [652, 473] width 7 height 2
